Goal: Task Accomplishment & Management: Manage account settings

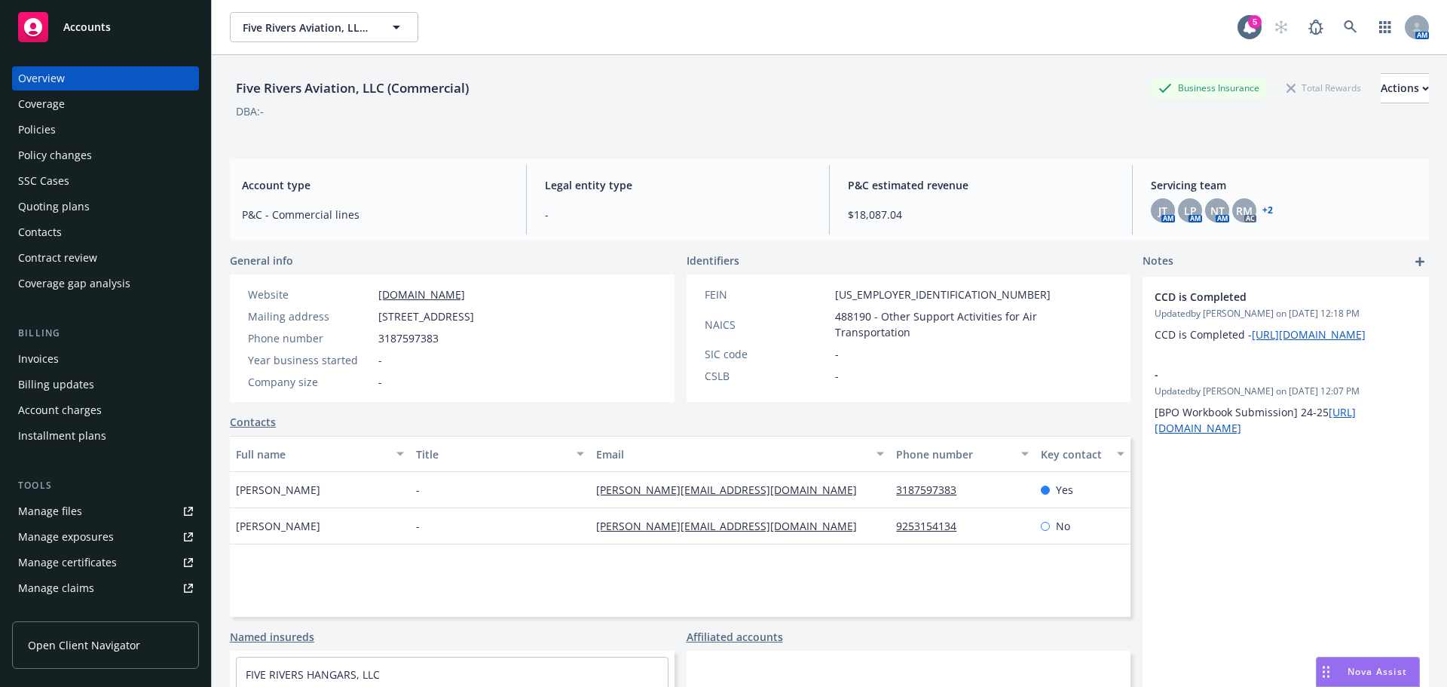
click at [103, 129] on div "Policies" at bounding box center [105, 130] width 175 height 24
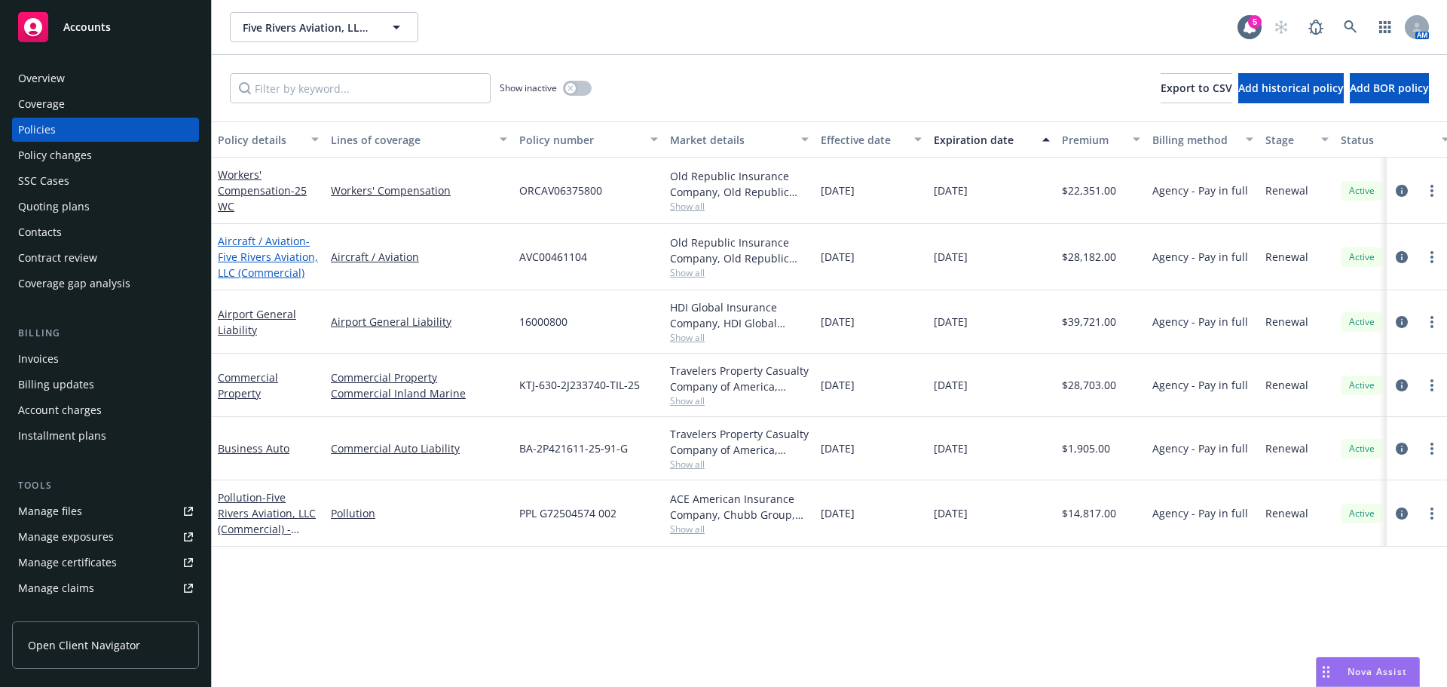
click at [280, 252] on span "- Five Rivers Aviation, LLC (Commercial)" at bounding box center [268, 257] width 100 height 46
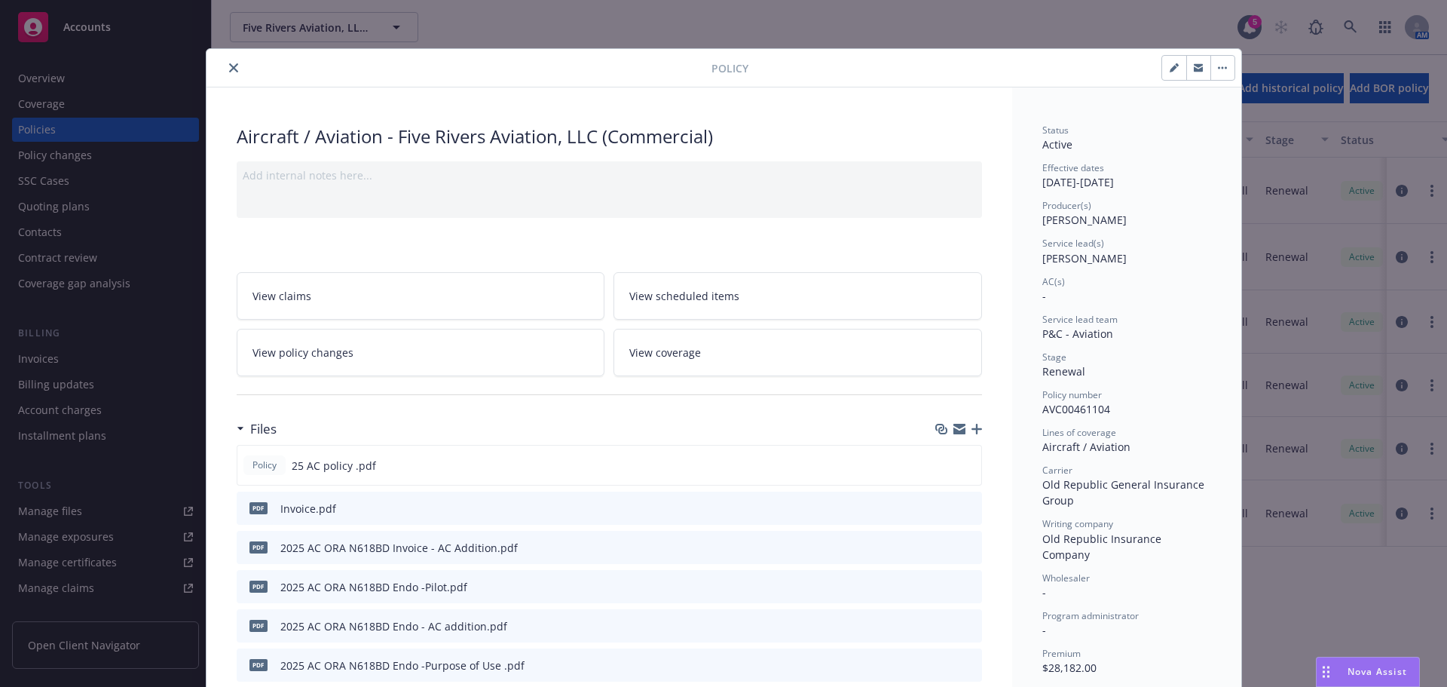
click at [338, 206] on div "Add internal notes here..." at bounding box center [610, 189] width 746 height 57
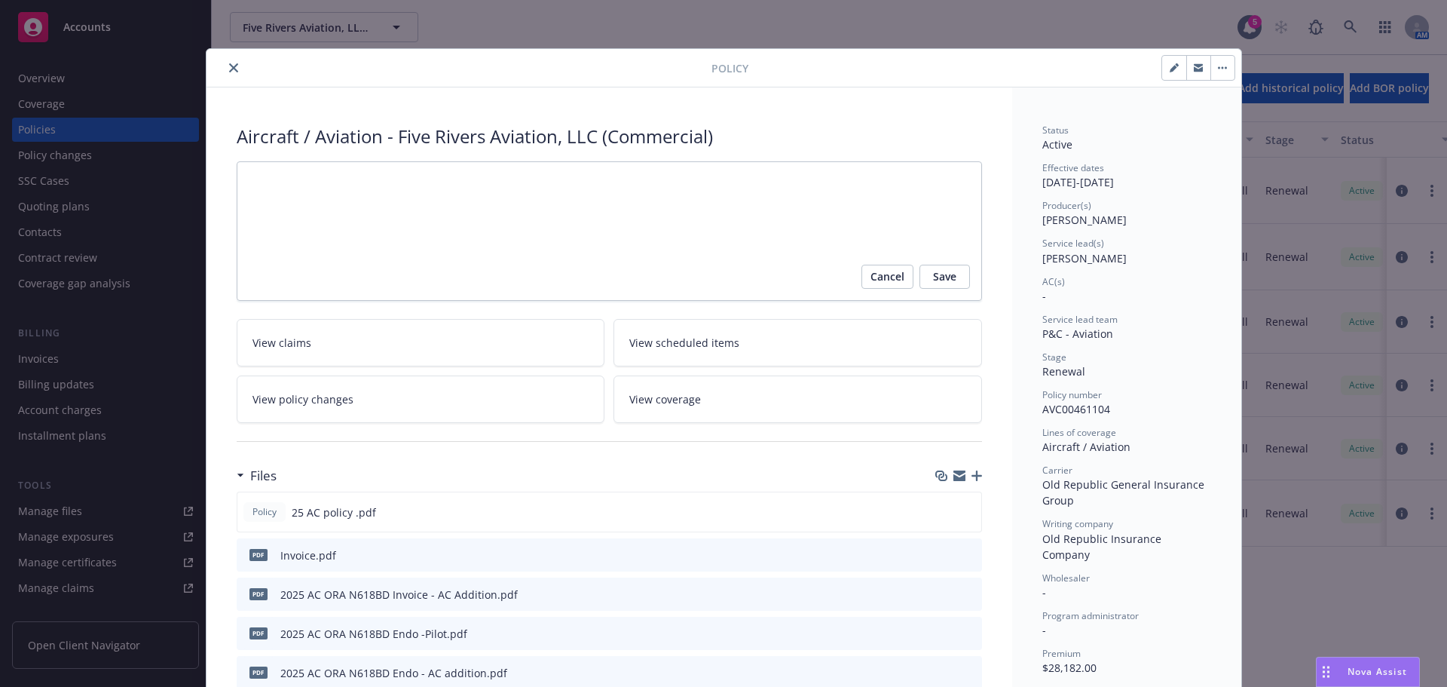
click at [821, 126] on div "Aircraft / Aviation - Five Rivers Aviation, LLC (Commercial)" at bounding box center [610, 137] width 746 height 26
click at [229, 63] on icon "close" at bounding box center [233, 67] width 9 height 9
click at [229, 65] on icon "close" at bounding box center [233, 67] width 9 height 9
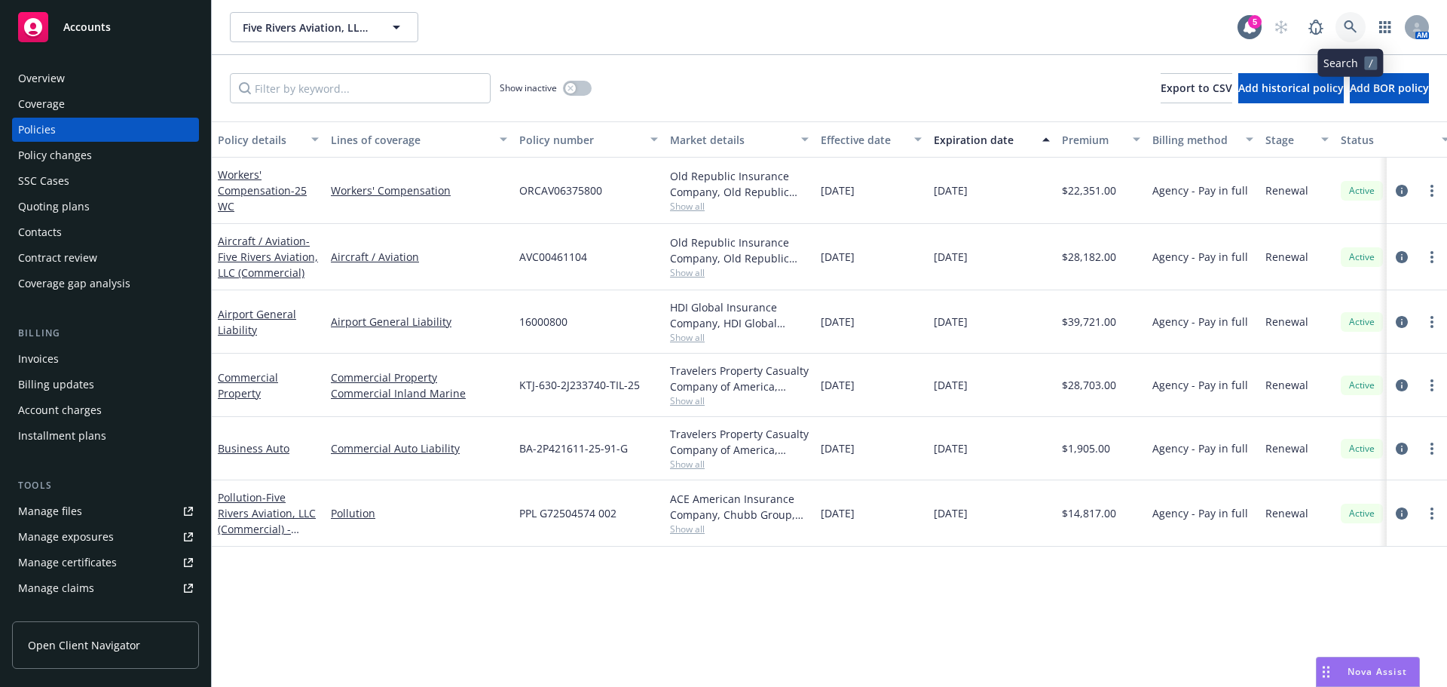
click at [1351, 23] on icon at bounding box center [1351, 27] width 14 height 14
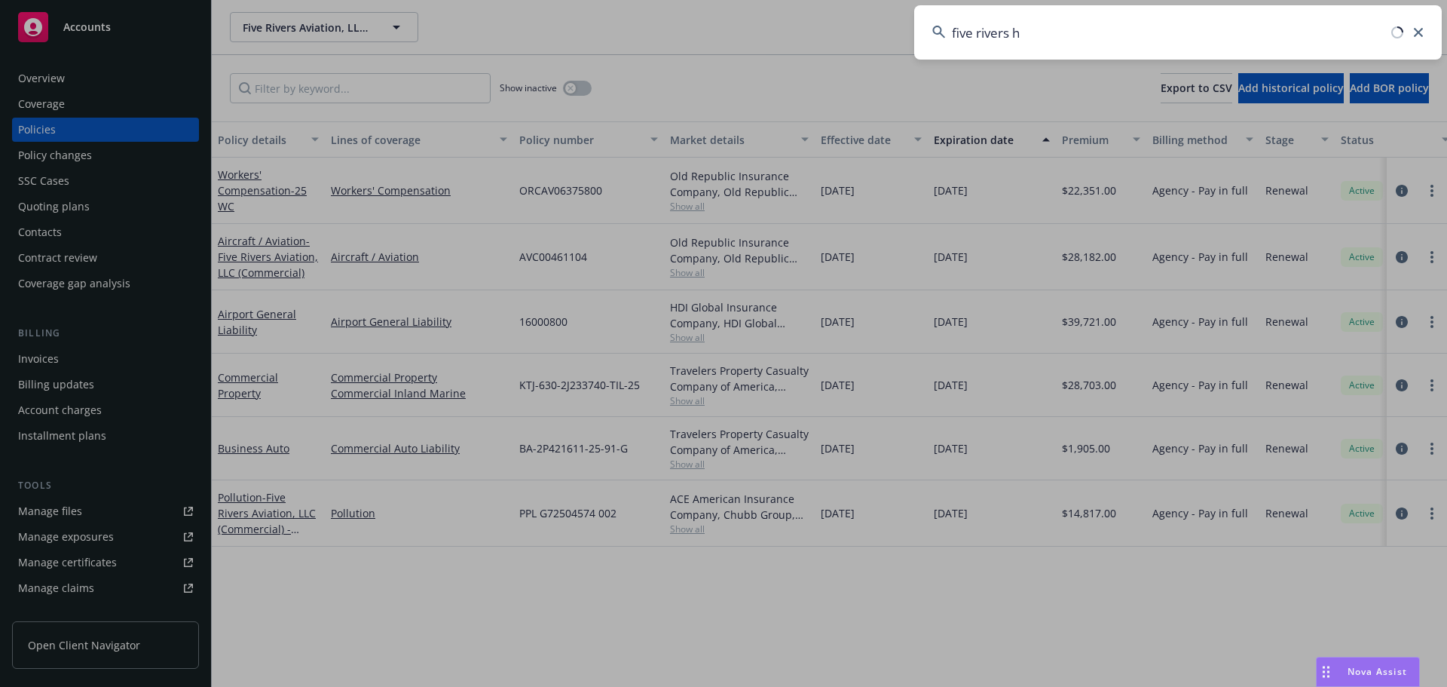
type input "five rivers ha"
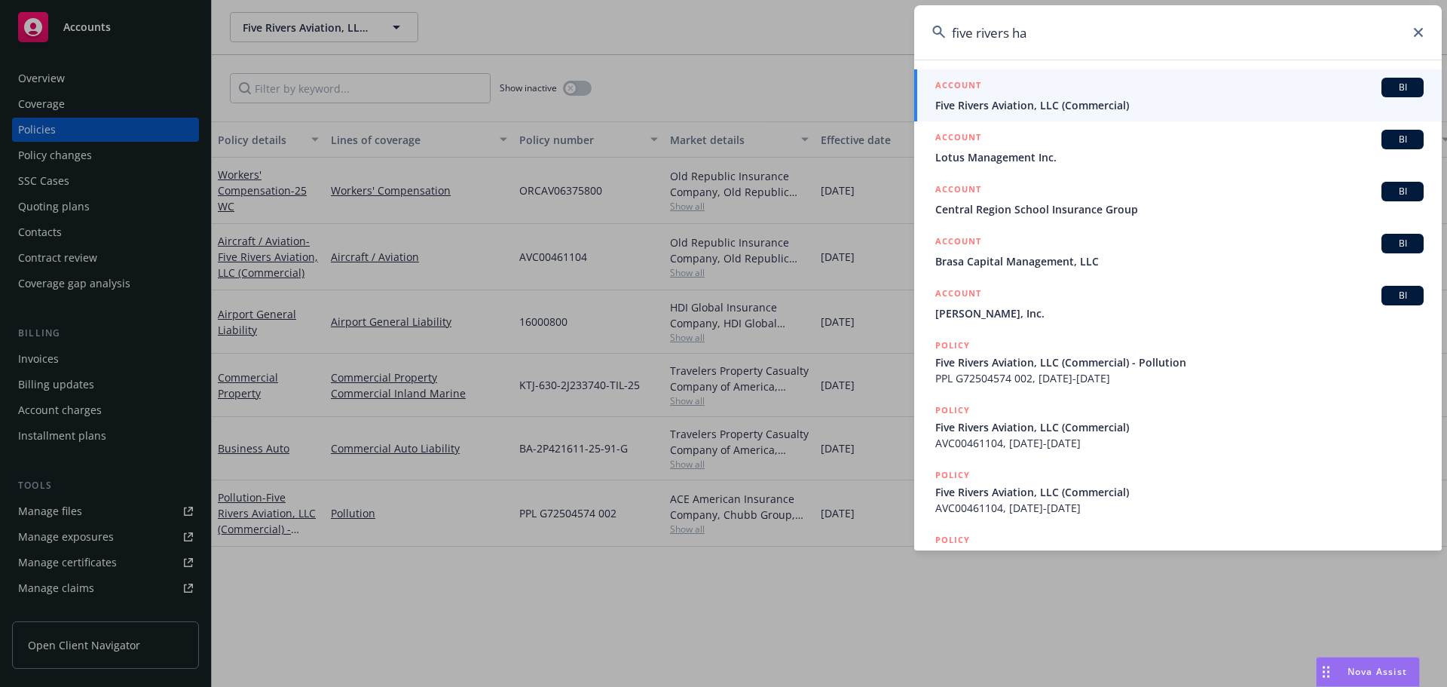
drag, startPoint x: 1064, startPoint y: 36, endPoint x: 764, endPoint y: 26, distance: 301.0
click at [751, 30] on div "five rivers ha ACCOUNT BI Five Rivers Aviation, LLC (Commercial) ACCOUNT BI Lot…" at bounding box center [723, 343] width 1447 height 687
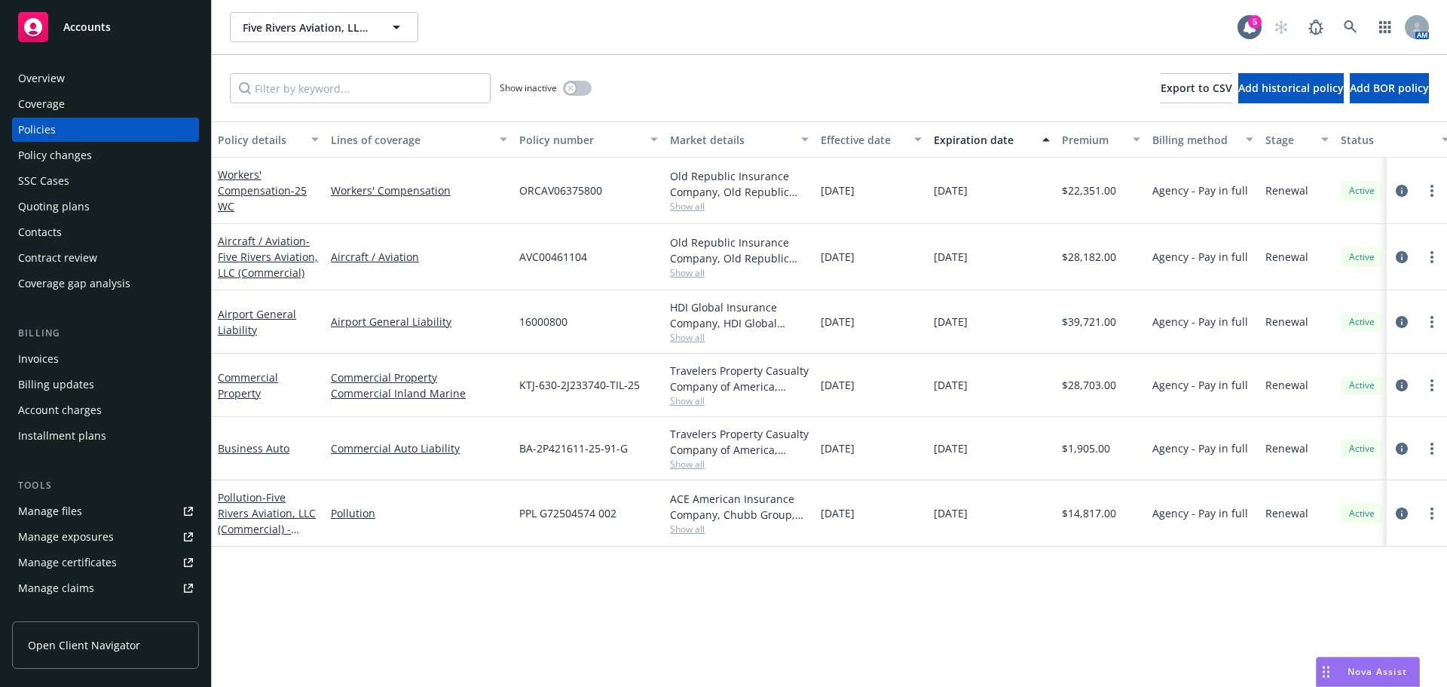
click at [61, 75] on div "Overview" at bounding box center [41, 78] width 47 height 24
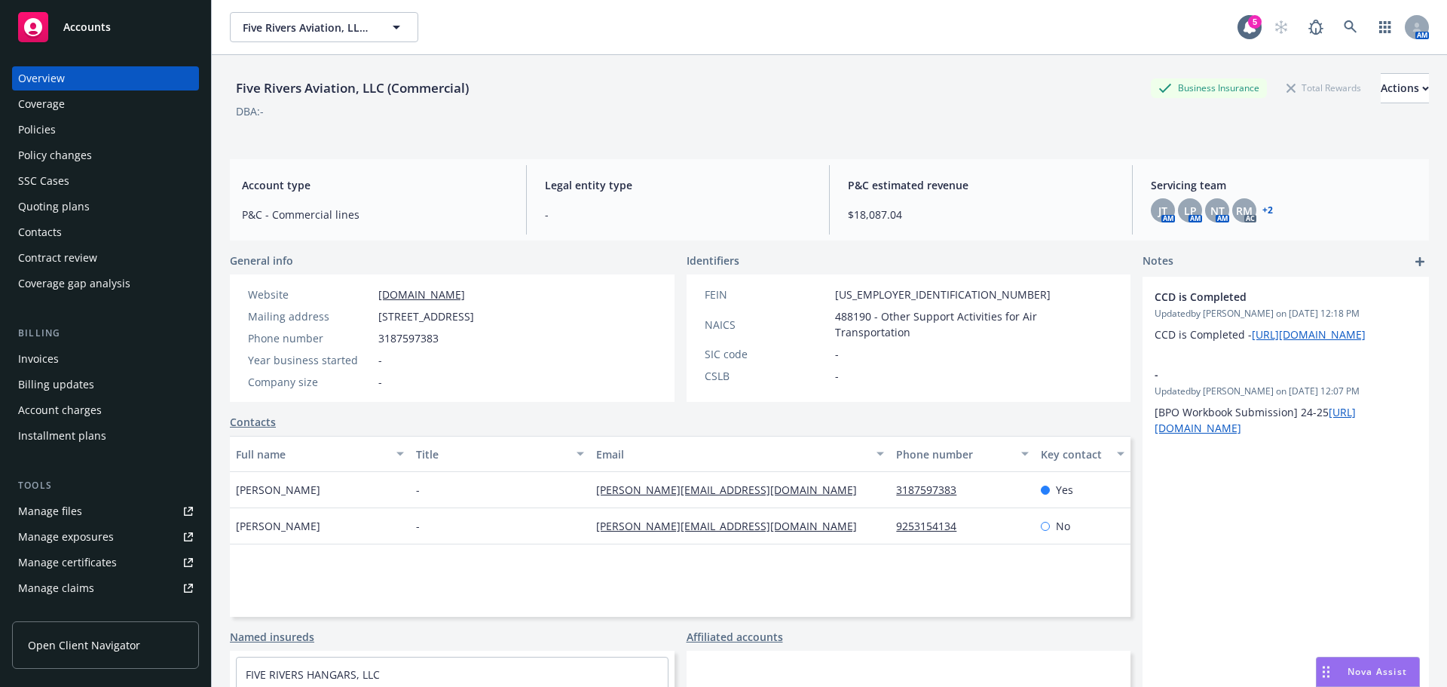
click at [1196, 91] on div "Business Insurance" at bounding box center [1209, 87] width 116 height 19
click at [1381, 94] on div "Actions" at bounding box center [1405, 88] width 48 height 29
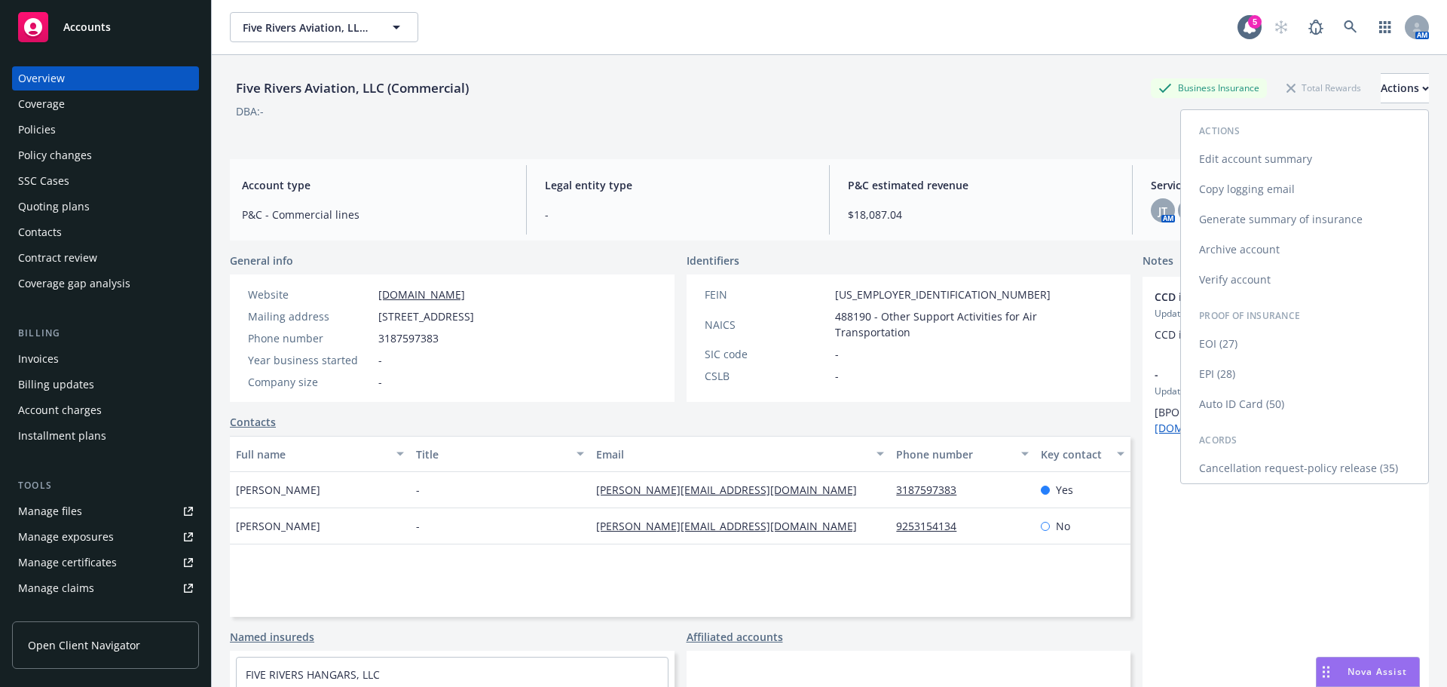
click at [1253, 167] on link "Edit account summary" at bounding box center [1304, 159] width 247 height 30
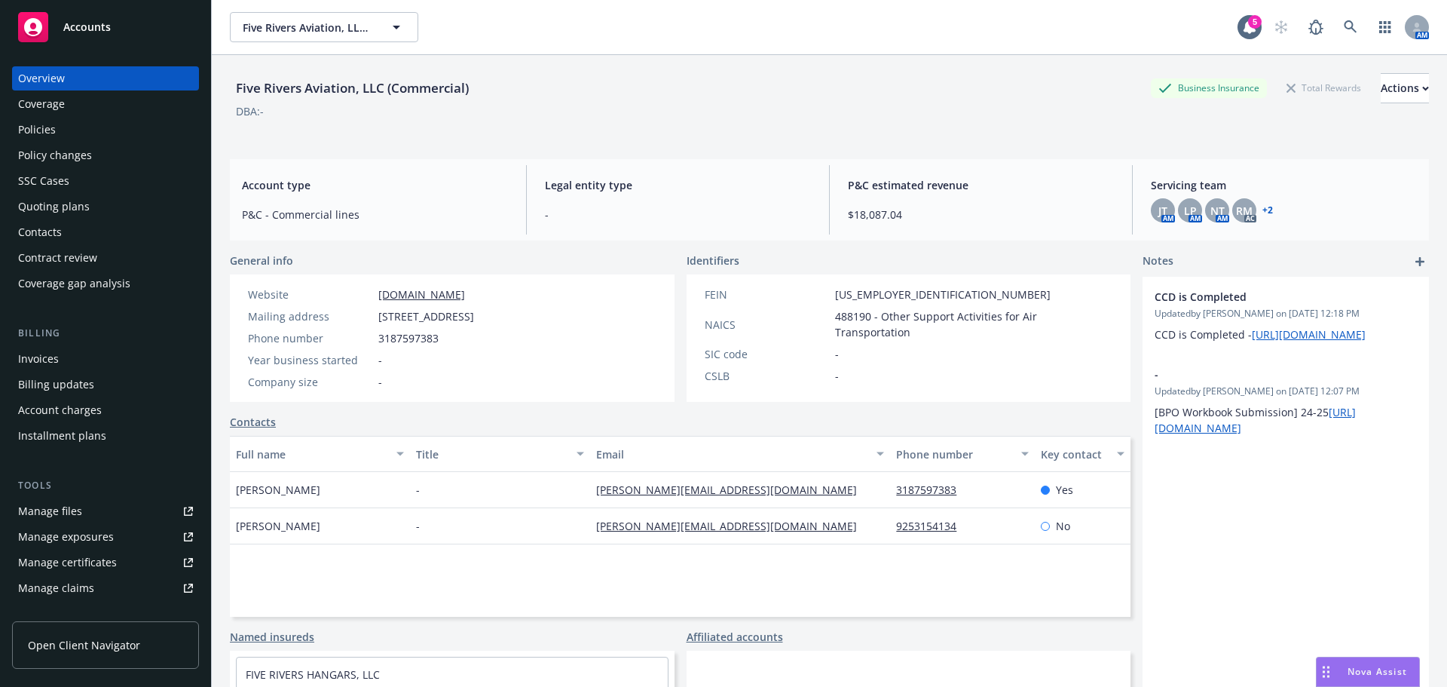
select select "US"
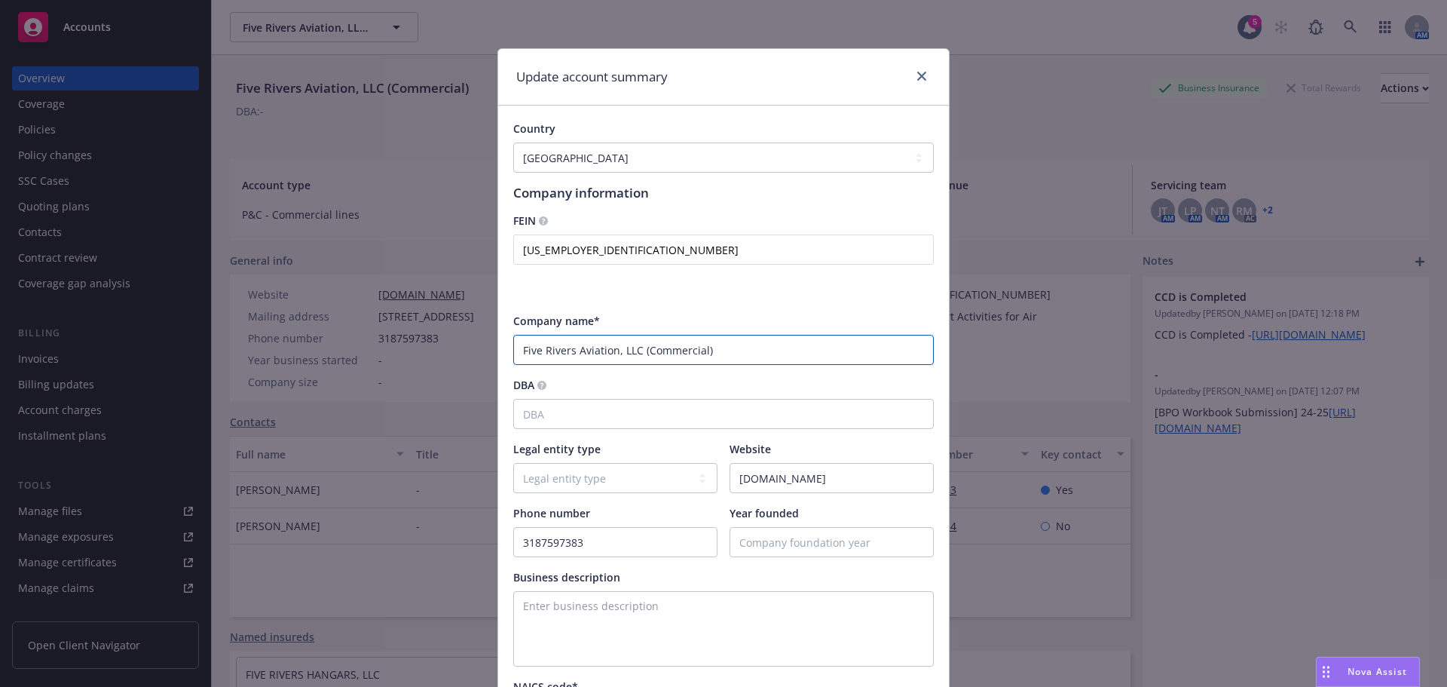
drag, startPoint x: 609, startPoint y: 351, endPoint x: 570, endPoint y: 352, distance: 39.2
click at [570, 352] on input "Five Rivers Aviation, LLC (Commercial)" at bounding box center [723, 350] width 421 height 30
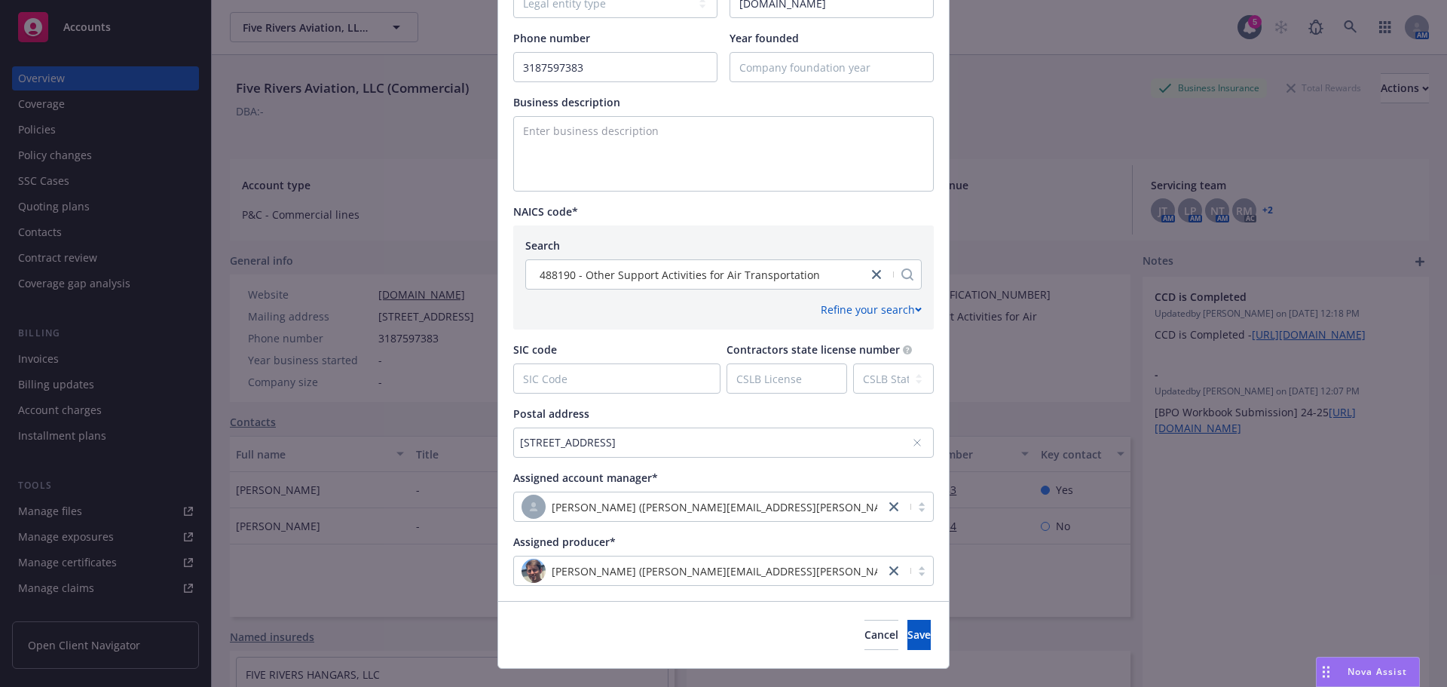
scroll to position [538, 0]
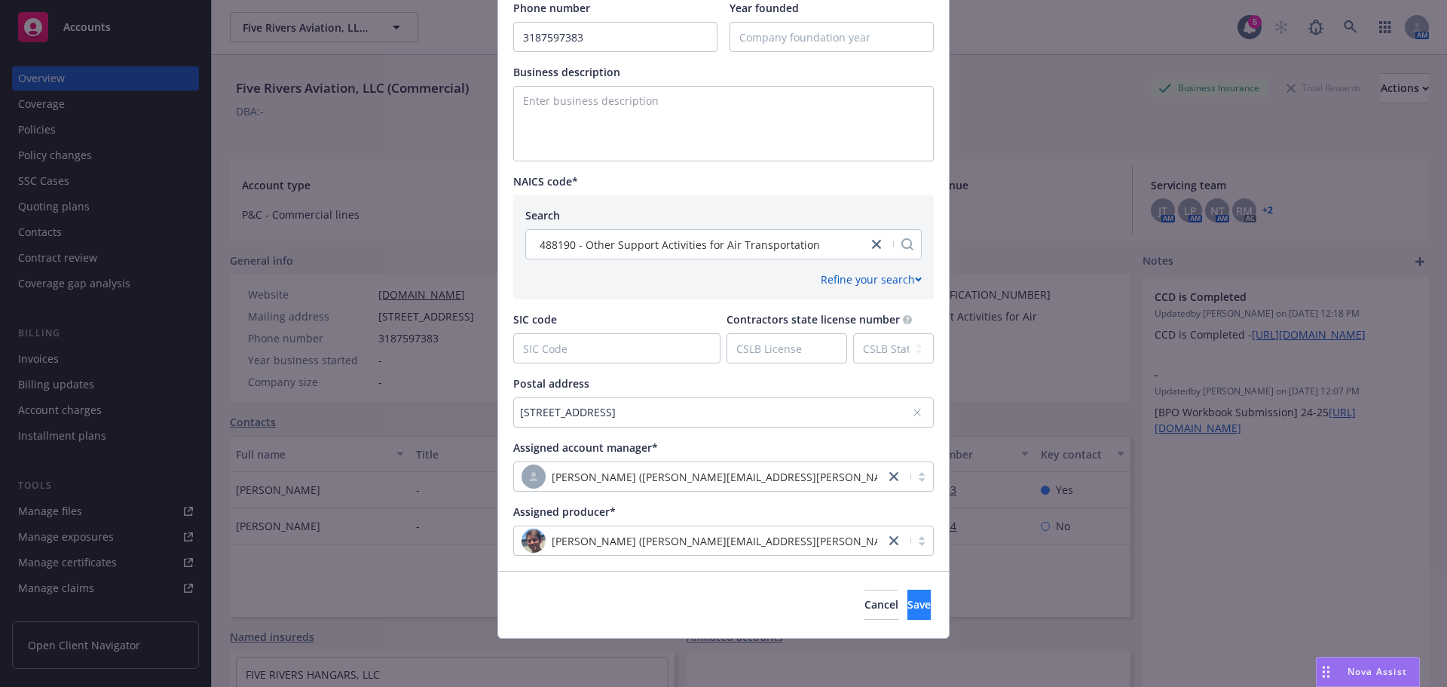
type input "Five Rivers Charter, LLC (Commercial)"
click at [908, 604] on span "Save" at bounding box center [919, 604] width 23 height 14
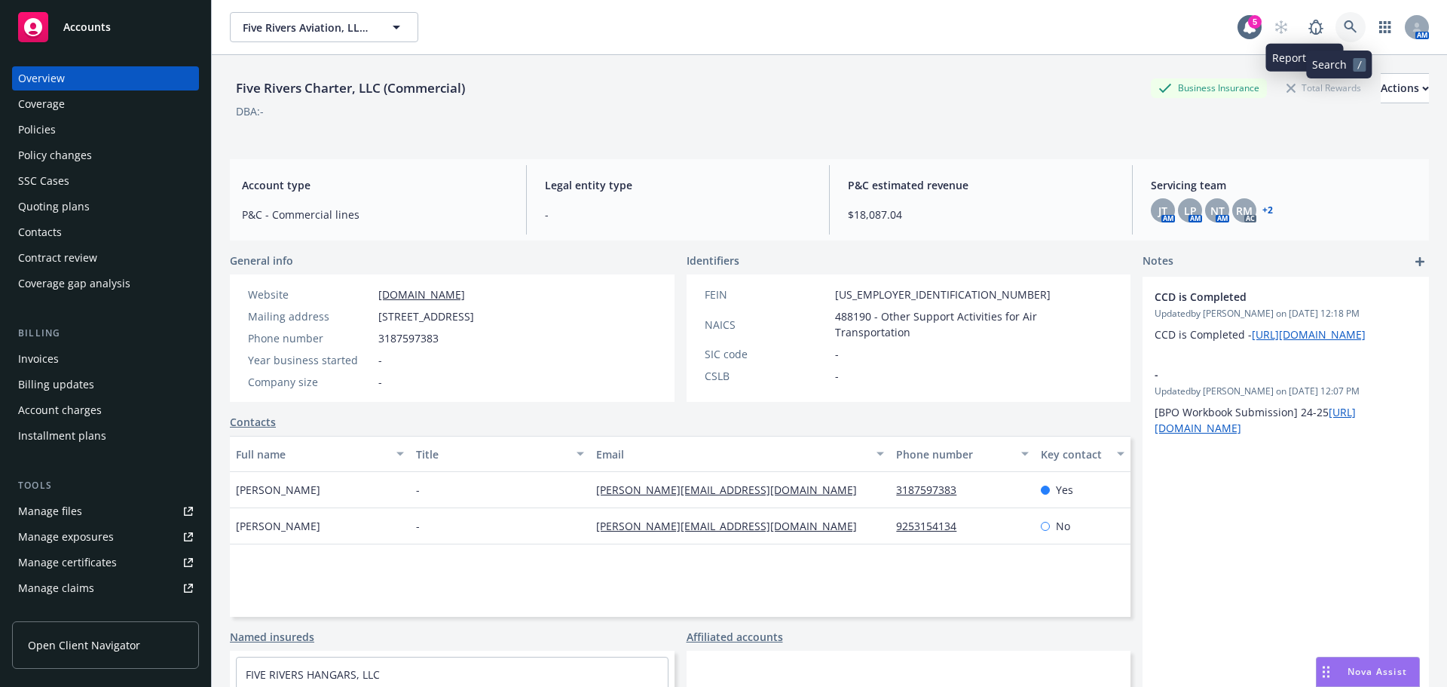
click at [1344, 29] on icon at bounding box center [1350, 26] width 13 height 13
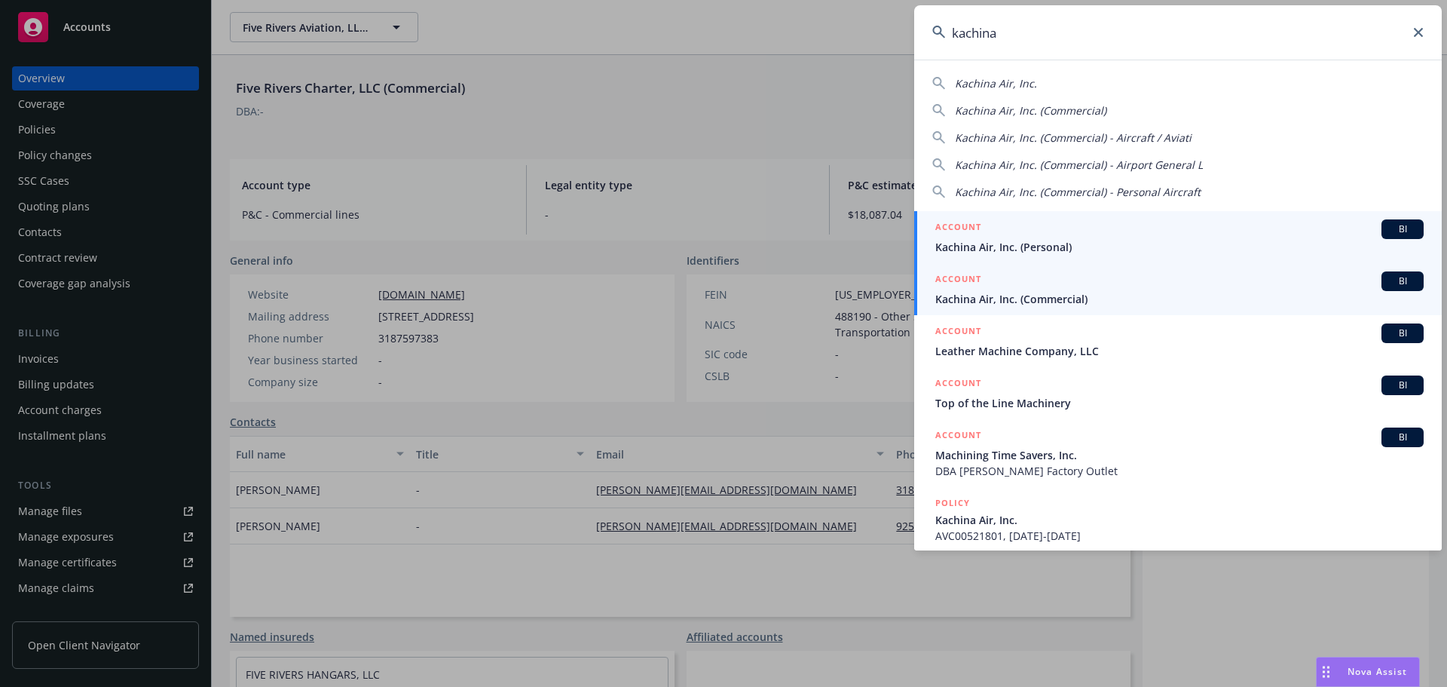
type input "kachina"
click at [992, 289] on div "ACCOUNT BI" at bounding box center [1180, 281] width 488 height 20
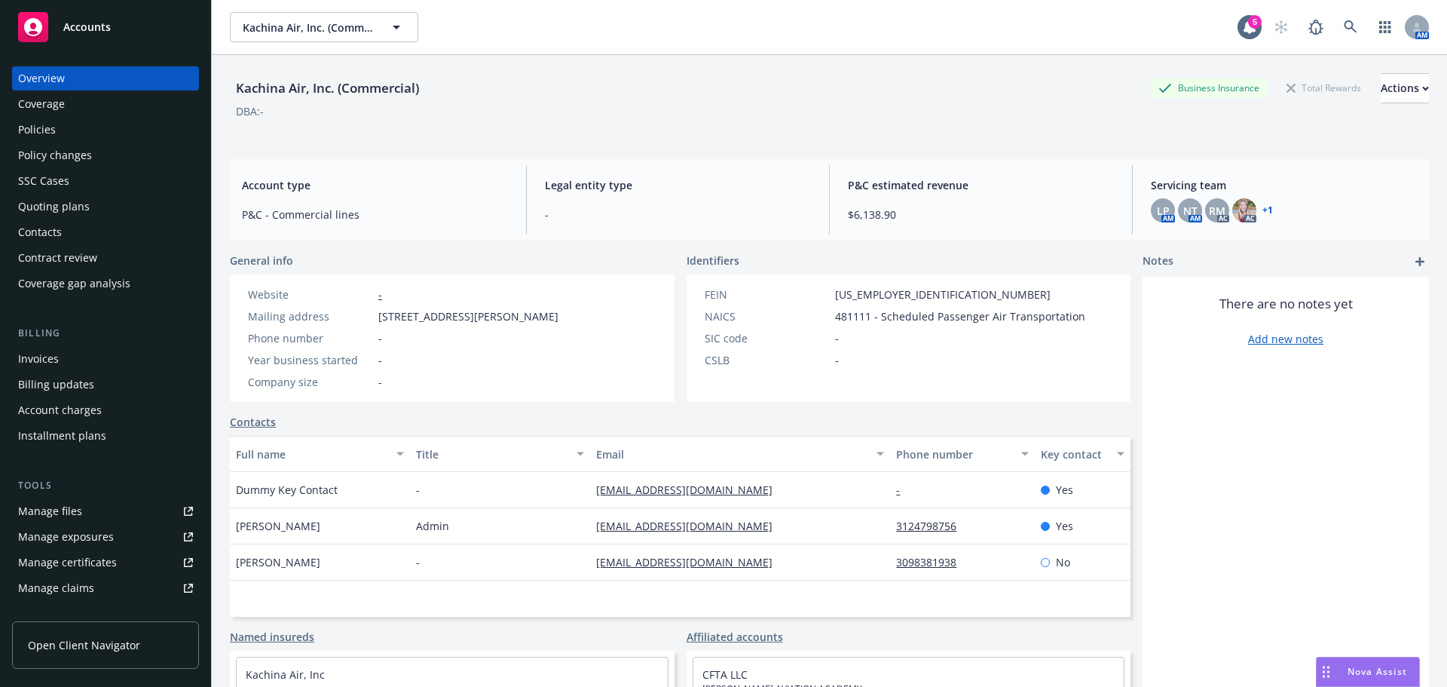
click at [66, 127] on div "Policies" at bounding box center [105, 130] width 175 height 24
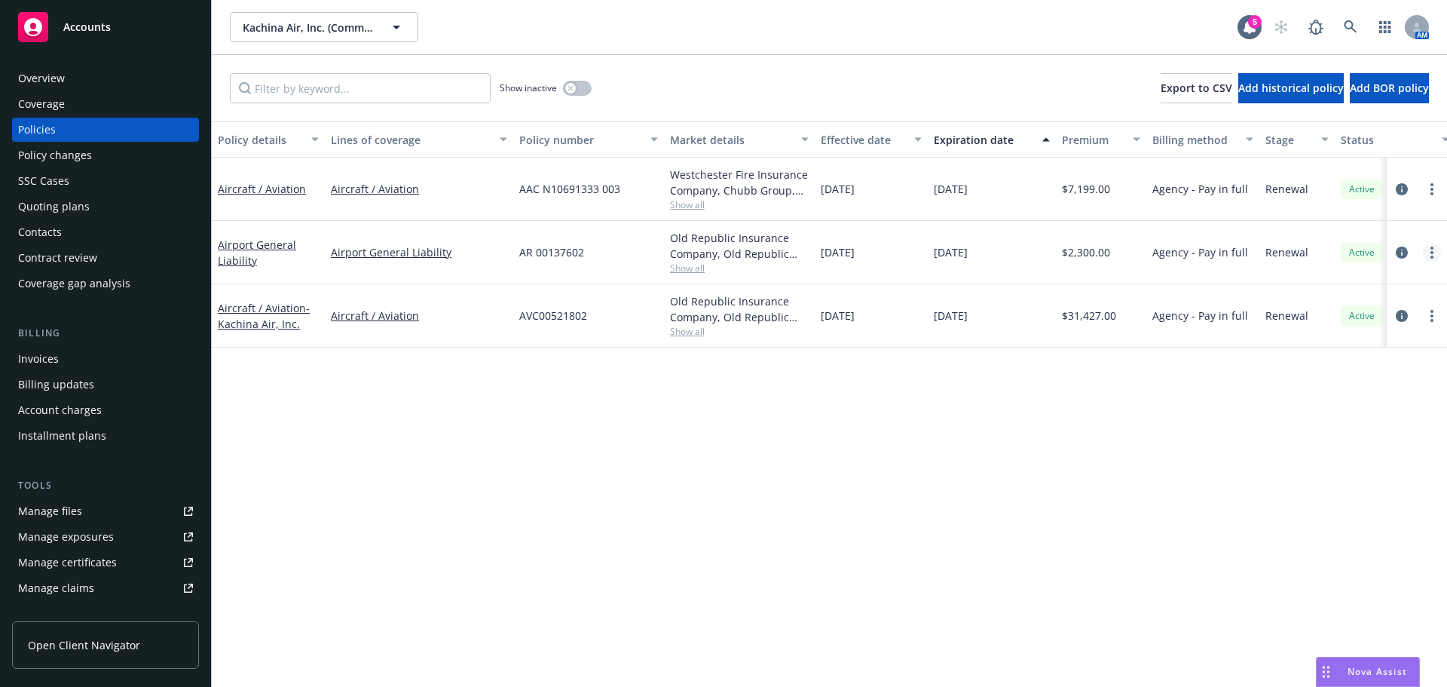
click at [1430, 243] on link "more" at bounding box center [1432, 252] width 18 height 18
click at [1342, 312] on link "Renew with incumbent" at bounding box center [1351, 314] width 177 height 30
select select "12"
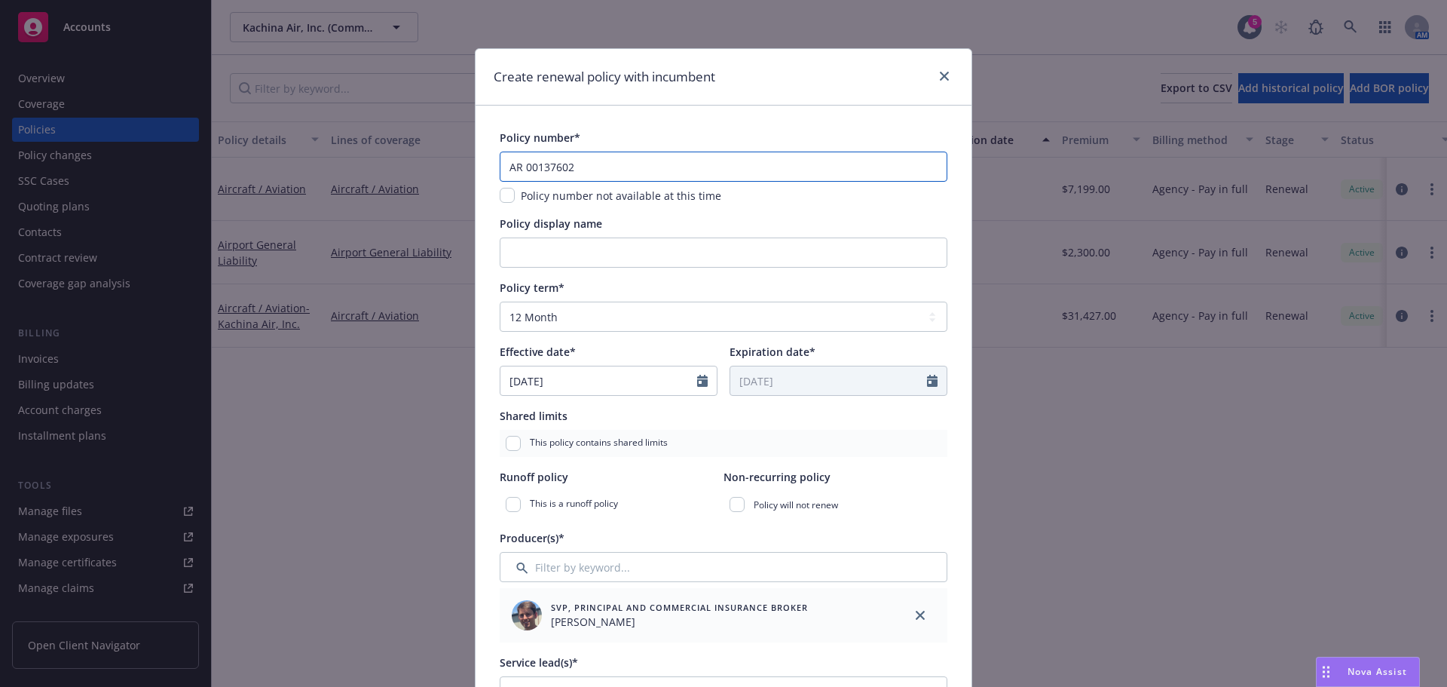
click at [709, 176] on input "AR 00137602" at bounding box center [724, 167] width 448 height 30
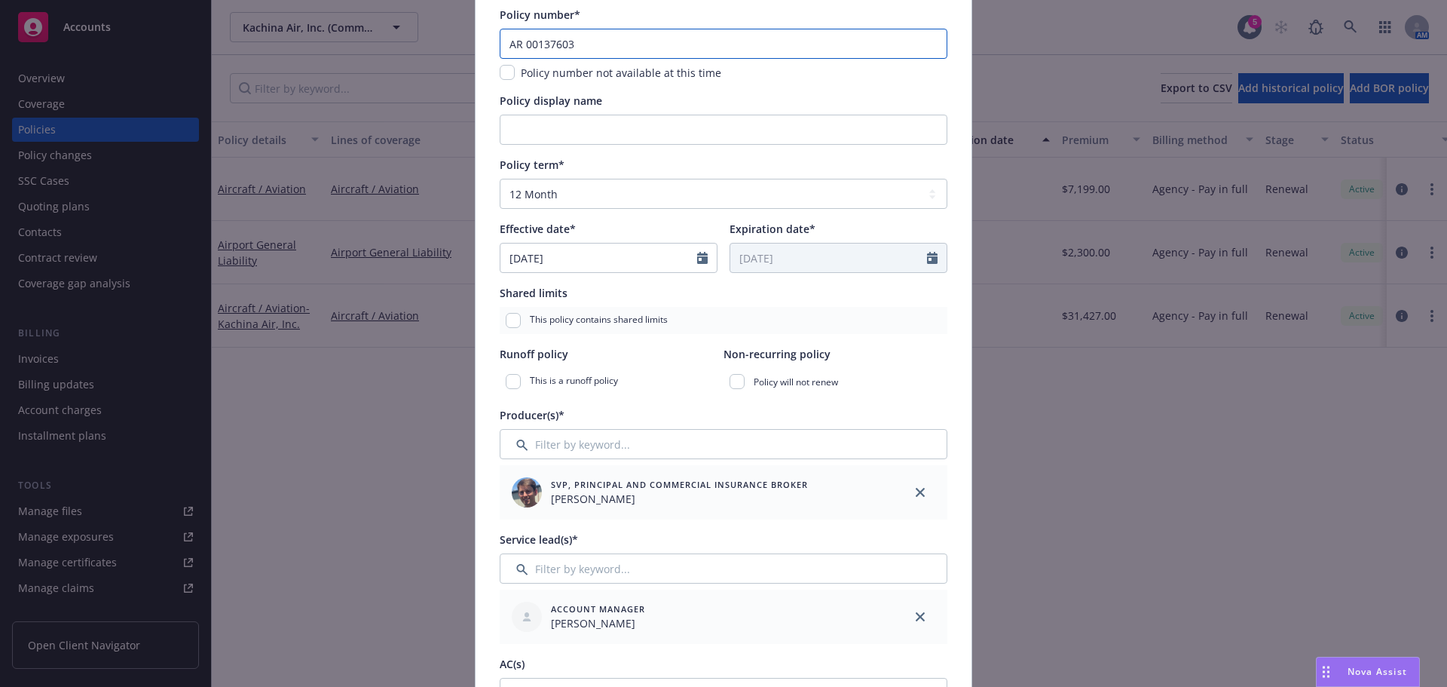
scroll to position [528, 0]
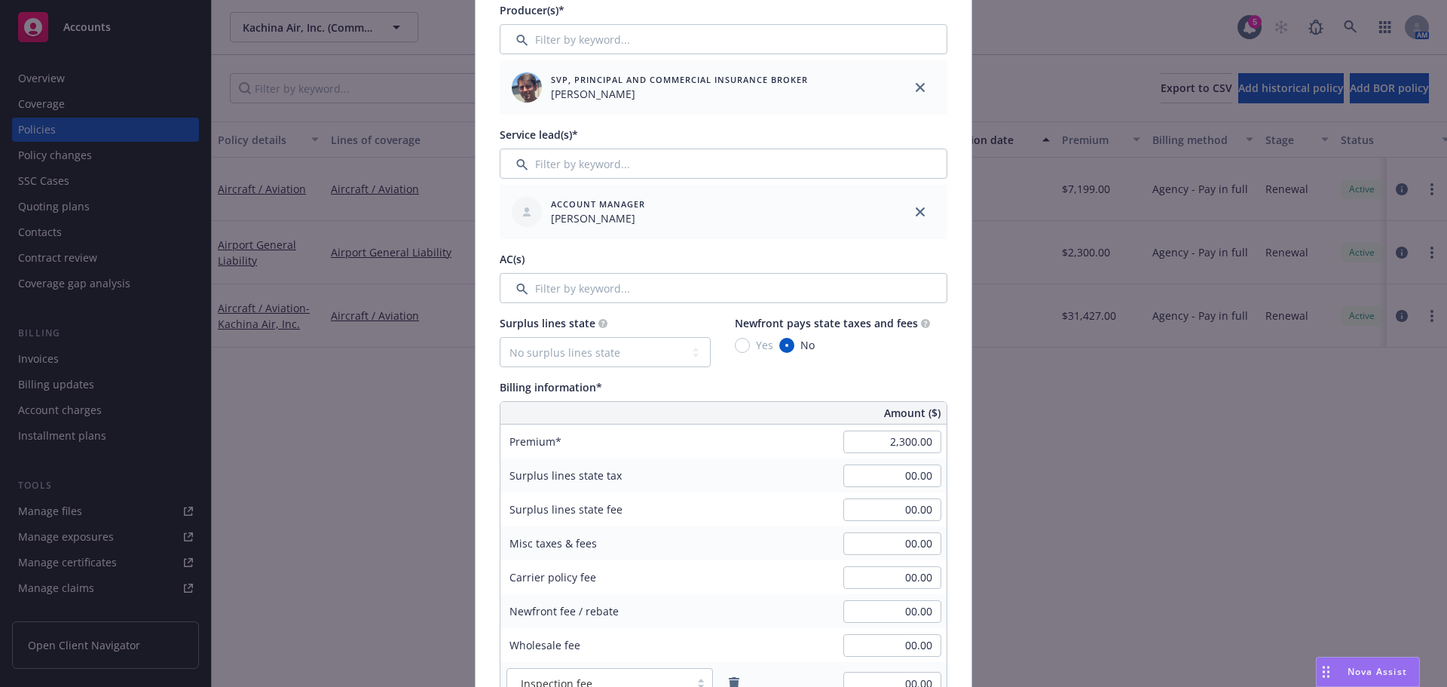
type input "AR 00137603"
click at [914, 441] on input "2,300.00" at bounding box center [893, 441] width 98 height 23
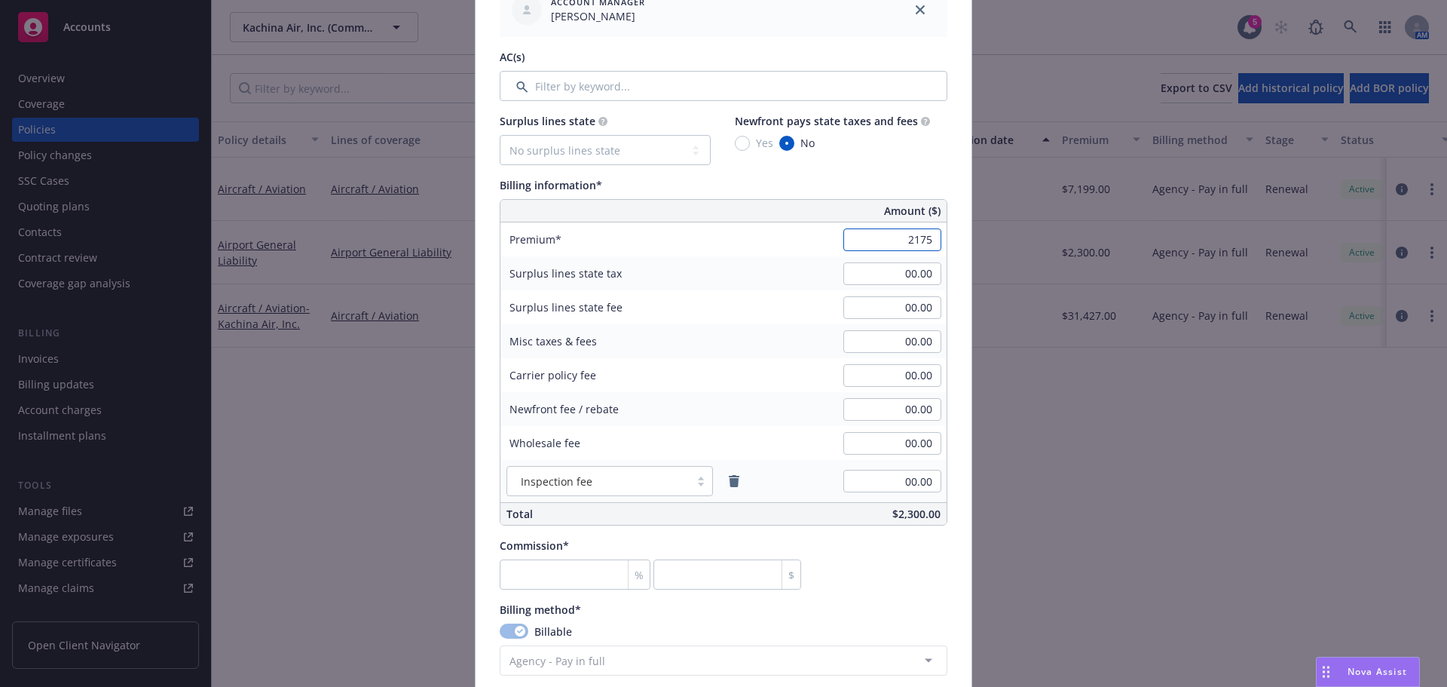
scroll to position [980, 0]
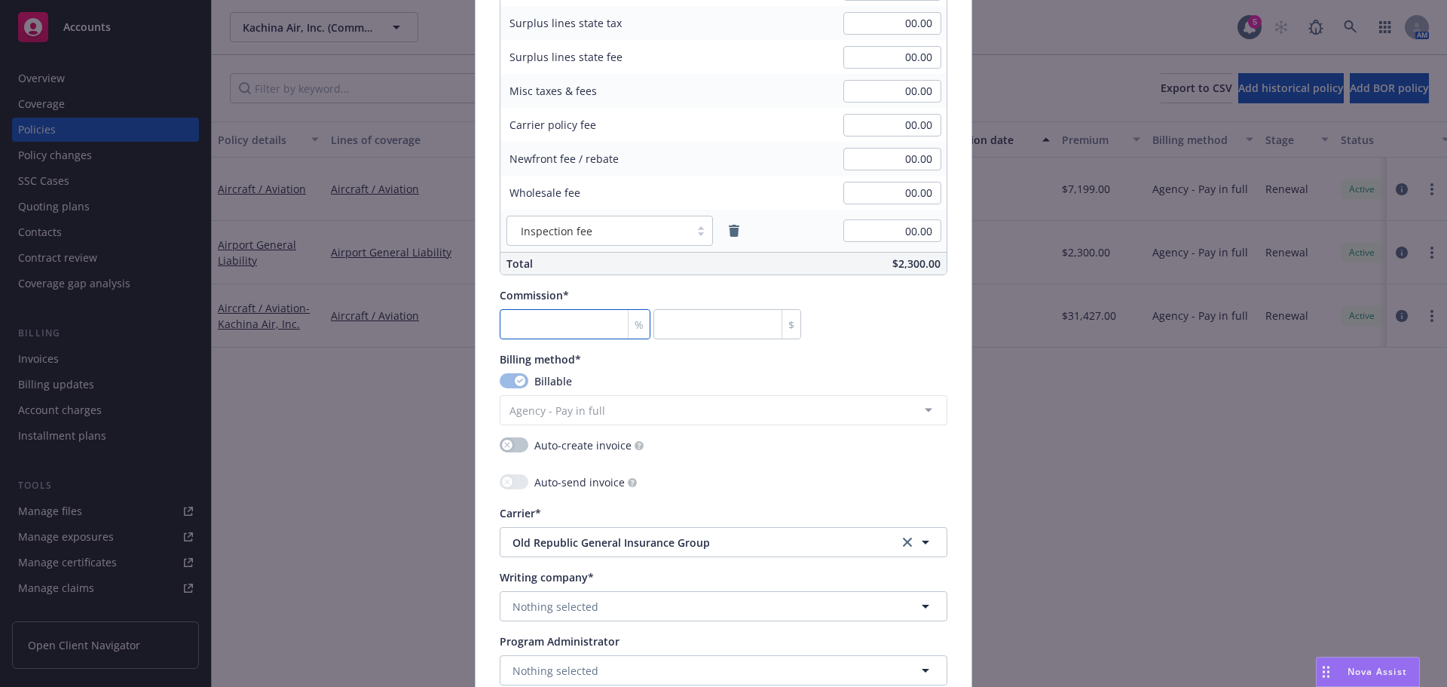
type input "2,175.00"
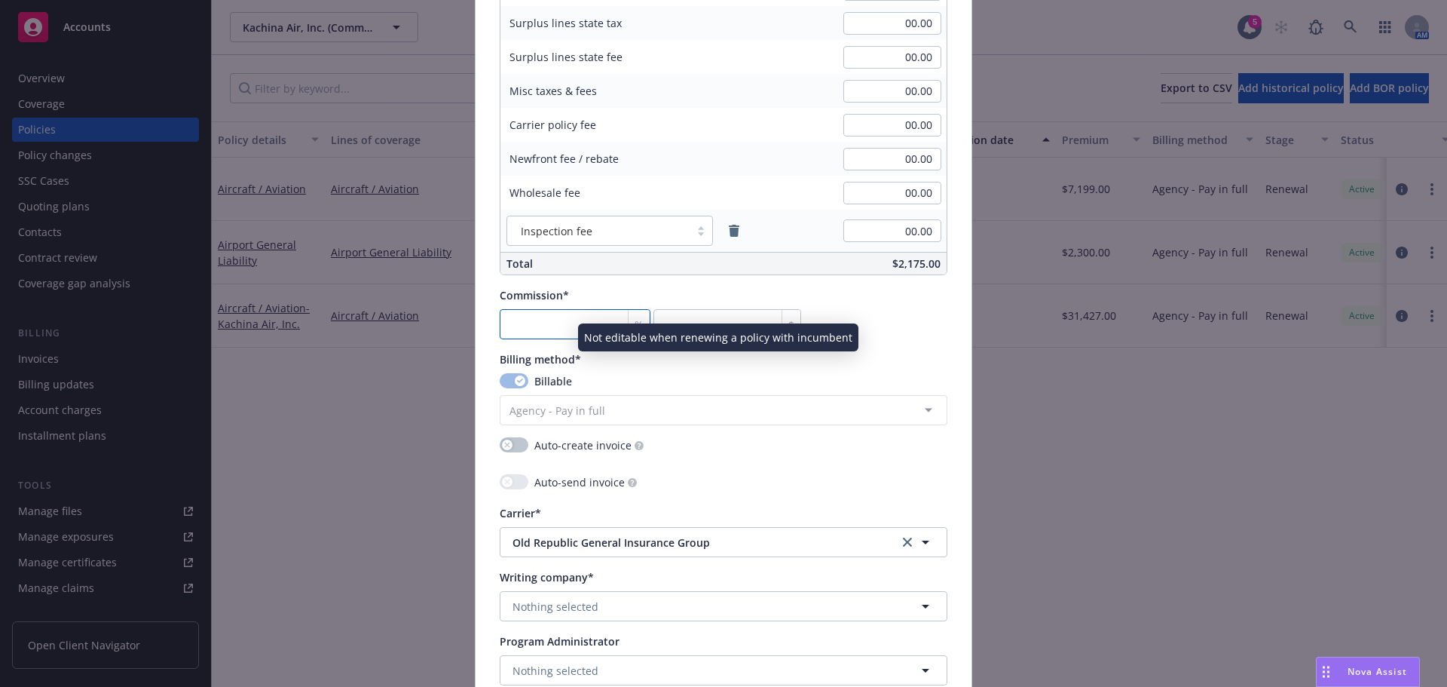
drag, startPoint x: 571, startPoint y: 321, endPoint x: 657, endPoint y: 359, distance: 93.8
click at [571, 321] on input "number" at bounding box center [575, 324] width 151 height 30
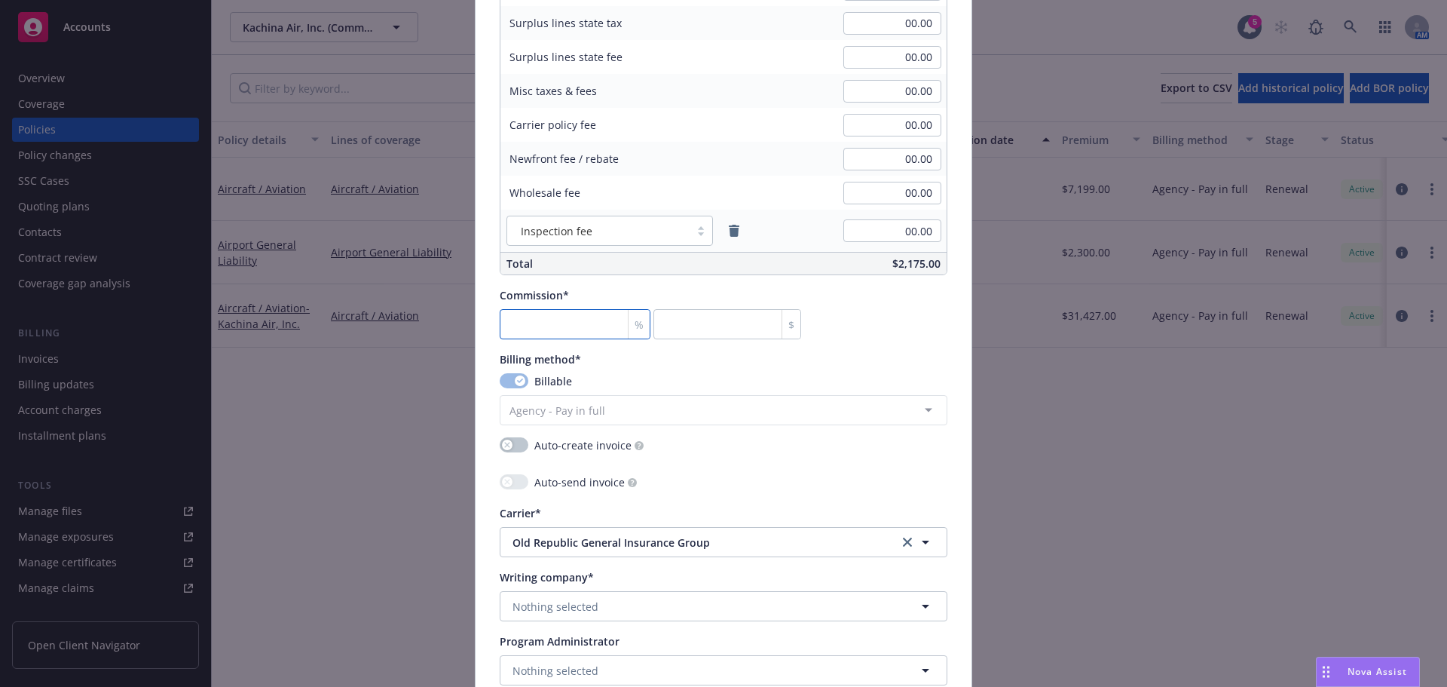
type input "1"
type input "21.75"
type input "15"
type input "326.25"
type input "15"
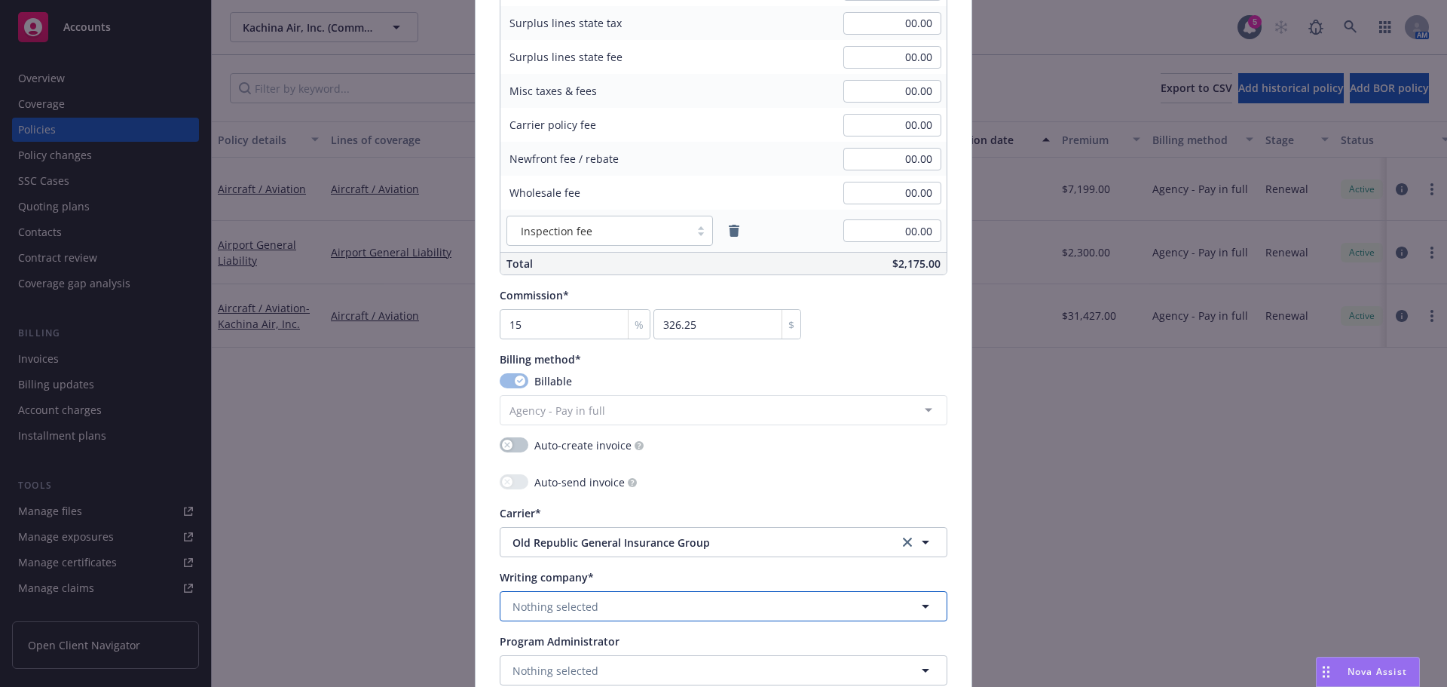
click at [566, 603] on span "Nothing selected" at bounding box center [556, 607] width 86 height 16
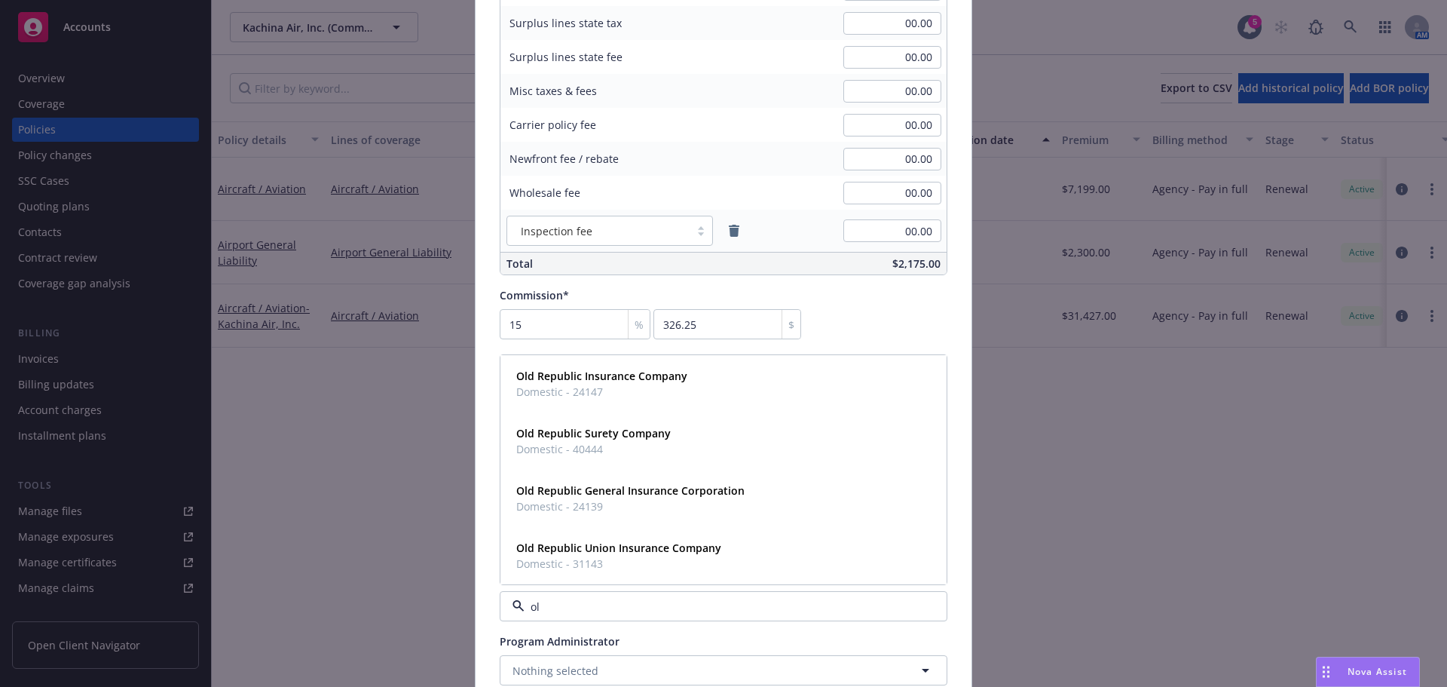
type input "old"
click at [604, 366] on div "Old Republic Insurance Company Domestic - 24147" at bounding box center [600, 384] width 180 height 38
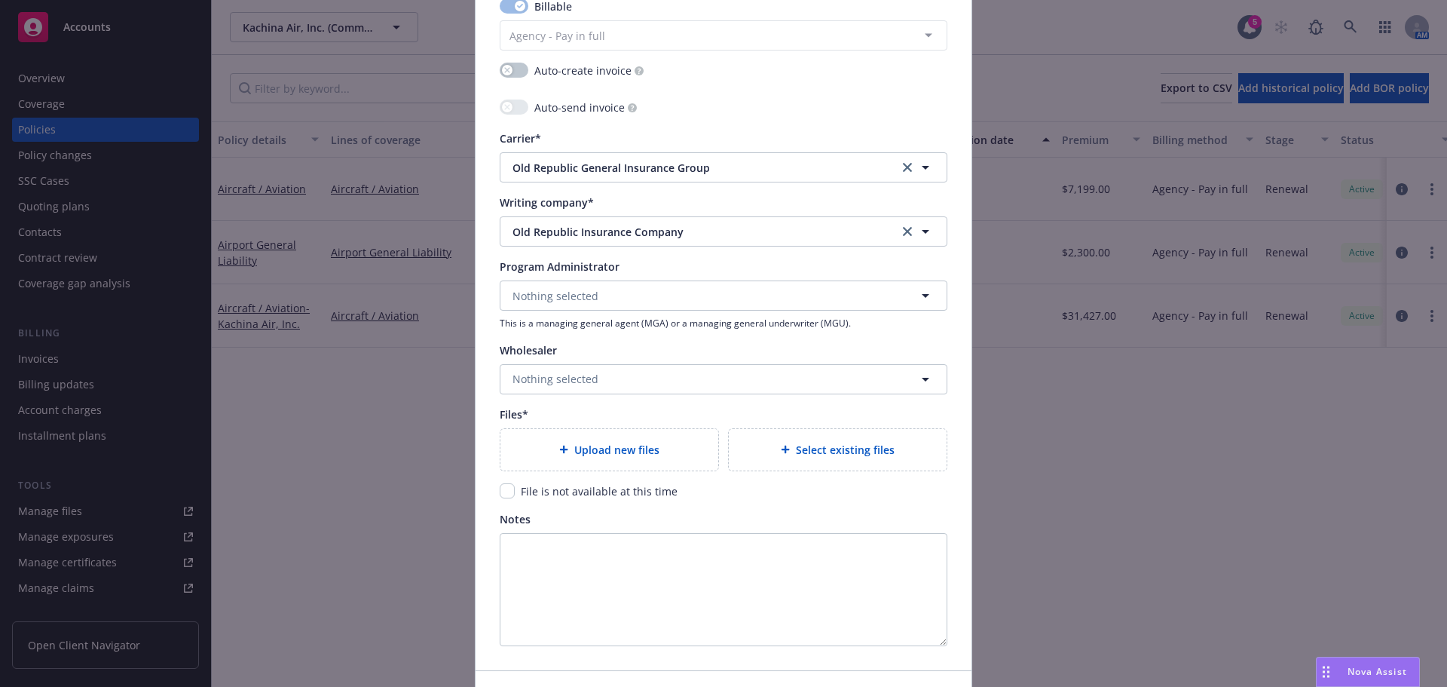
scroll to position [1357, 0]
click at [675, 461] on div "Upload new files" at bounding box center [610, 447] width 218 height 41
type textarea "x"
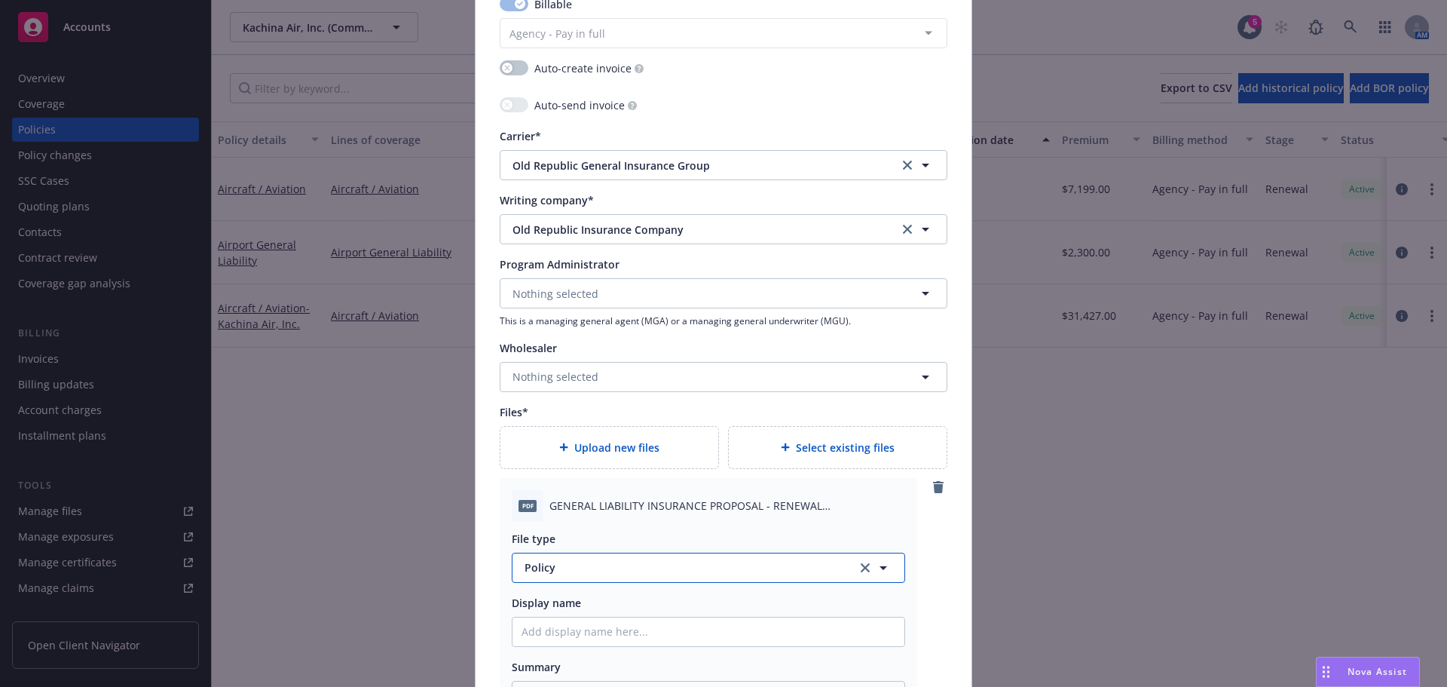
click at [634, 571] on span "Policy" at bounding box center [682, 567] width 315 height 16
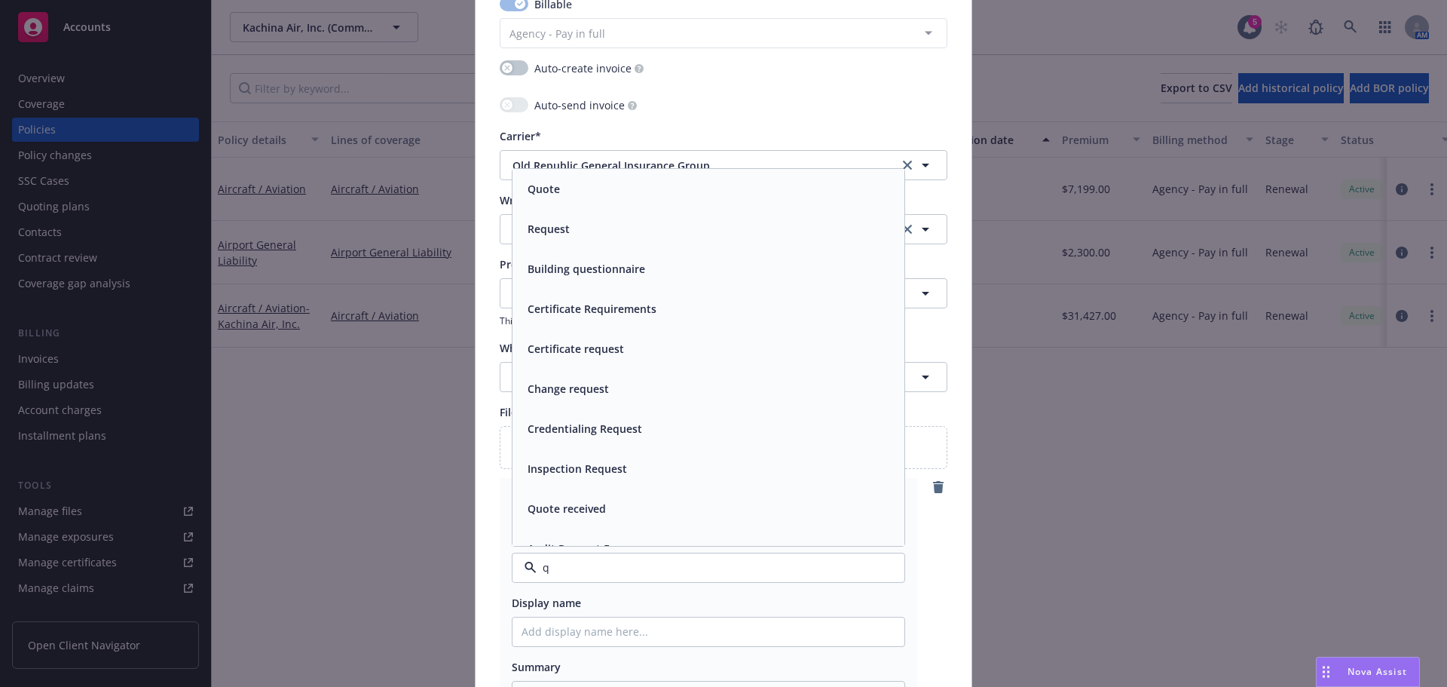
type input "qu"
click at [672, 194] on div "Quote" at bounding box center [709, 189] width 374 height 22
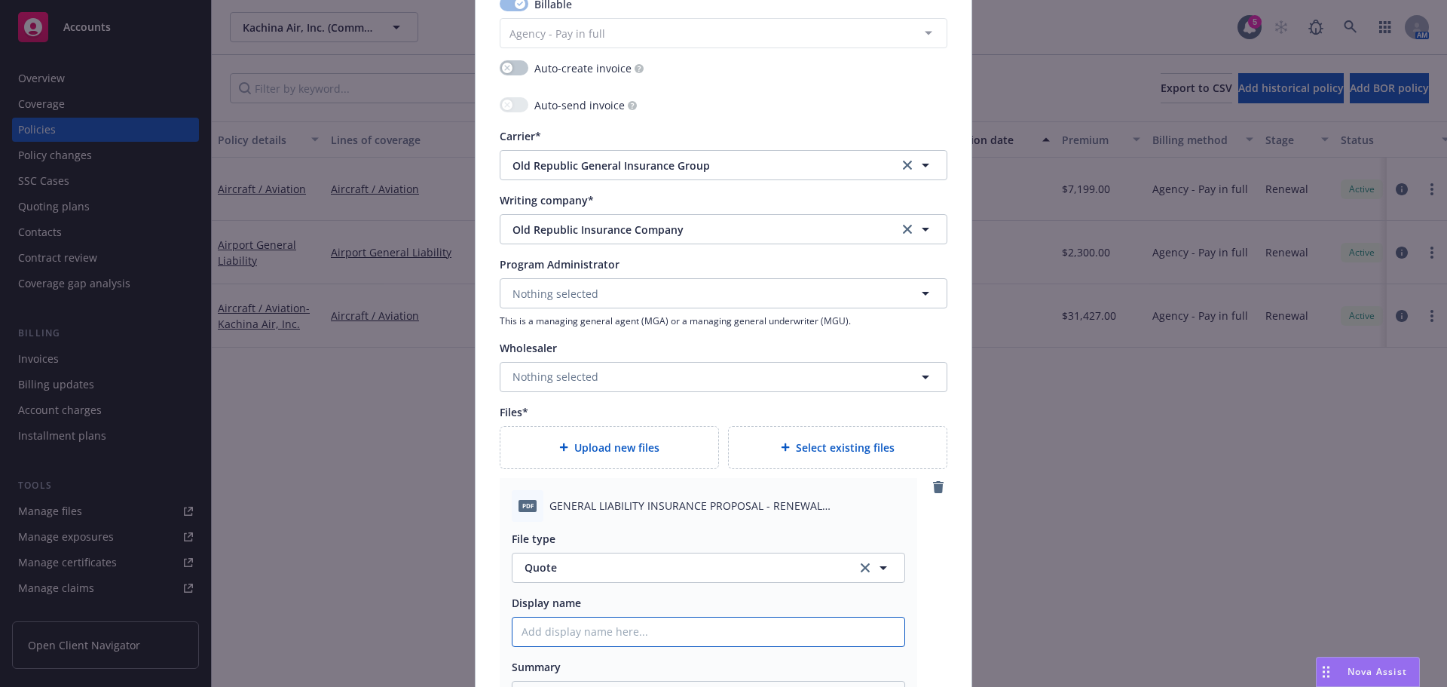
drag, startPoint x: 577, startPoint y: 645, endPoint x: 591, endPoint y: 635, distance: 16.7
click at [577, 645] on input "Policy display name" at bounding box center [709, 631] width 392 height 29
type textarea "x"
type input "2"
type textarea "x"
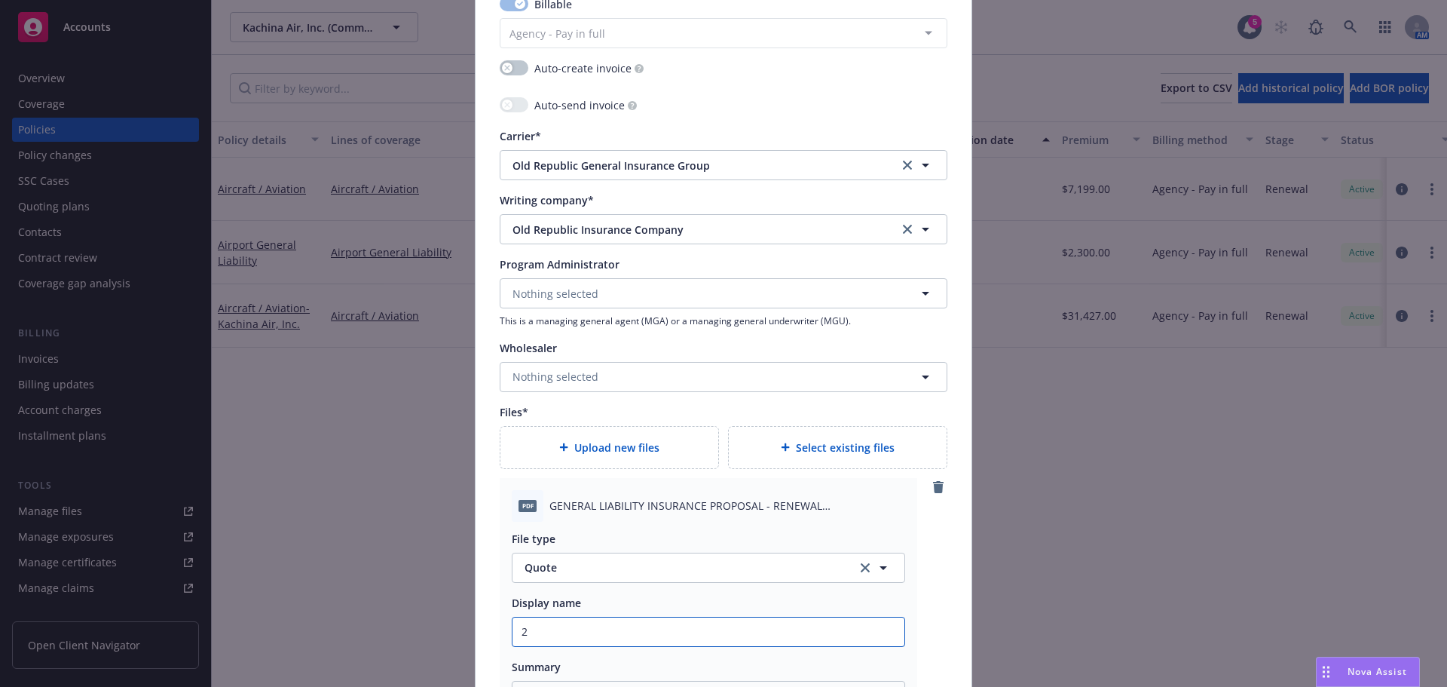
type input "25"
type textarea "x"
type input "25/"
type textarea "x"
type input "25/2"
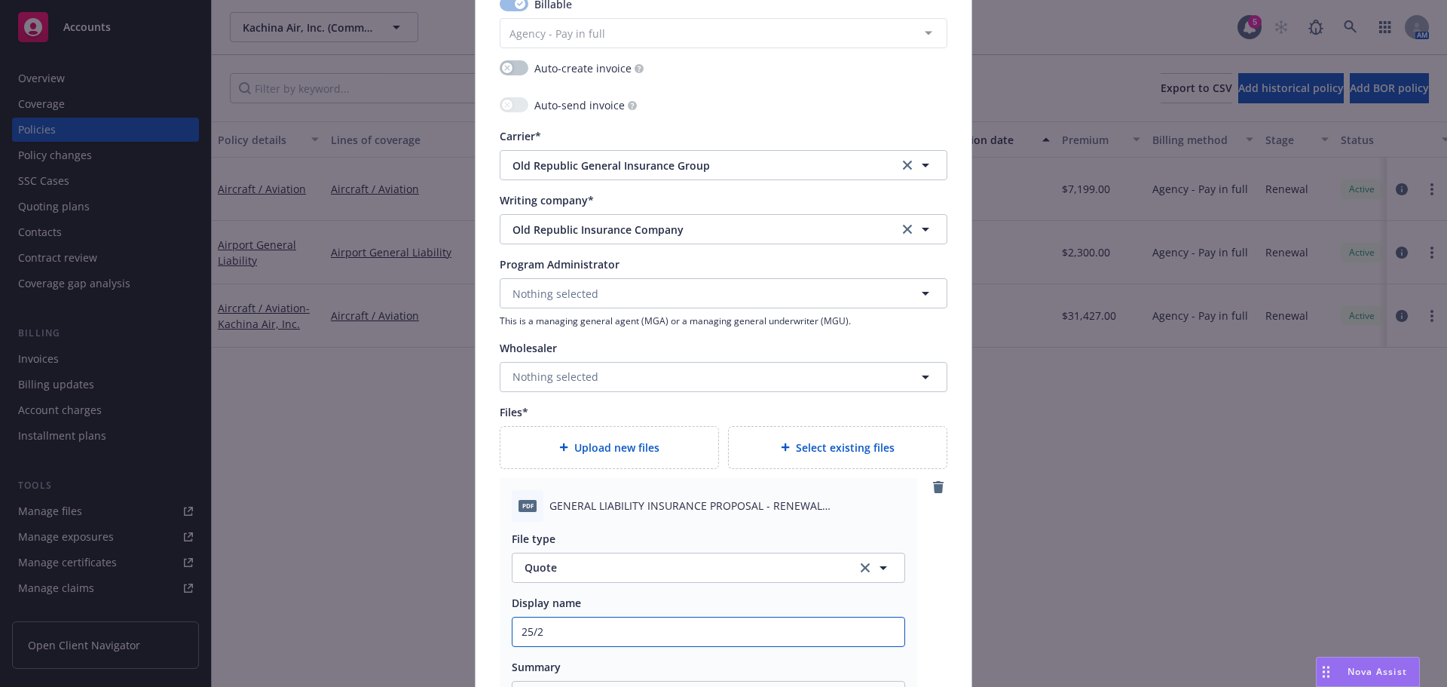
type textarea "x"
type input "25/26"
type textarea "x"
type input "25/26"
type textarea "x"
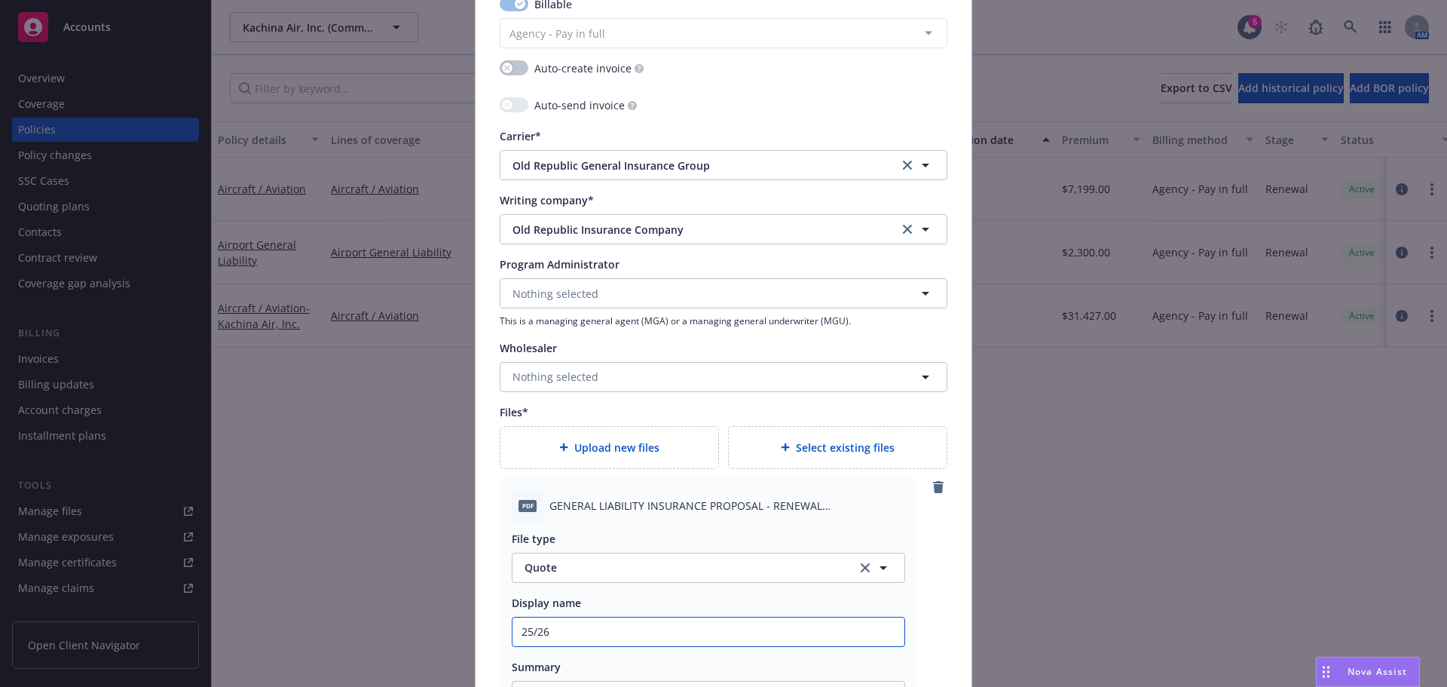
type input "25/26 G"
type textarea "x"
type input "25/26 GL"
type textarea "x"
type input "25/26 GL"
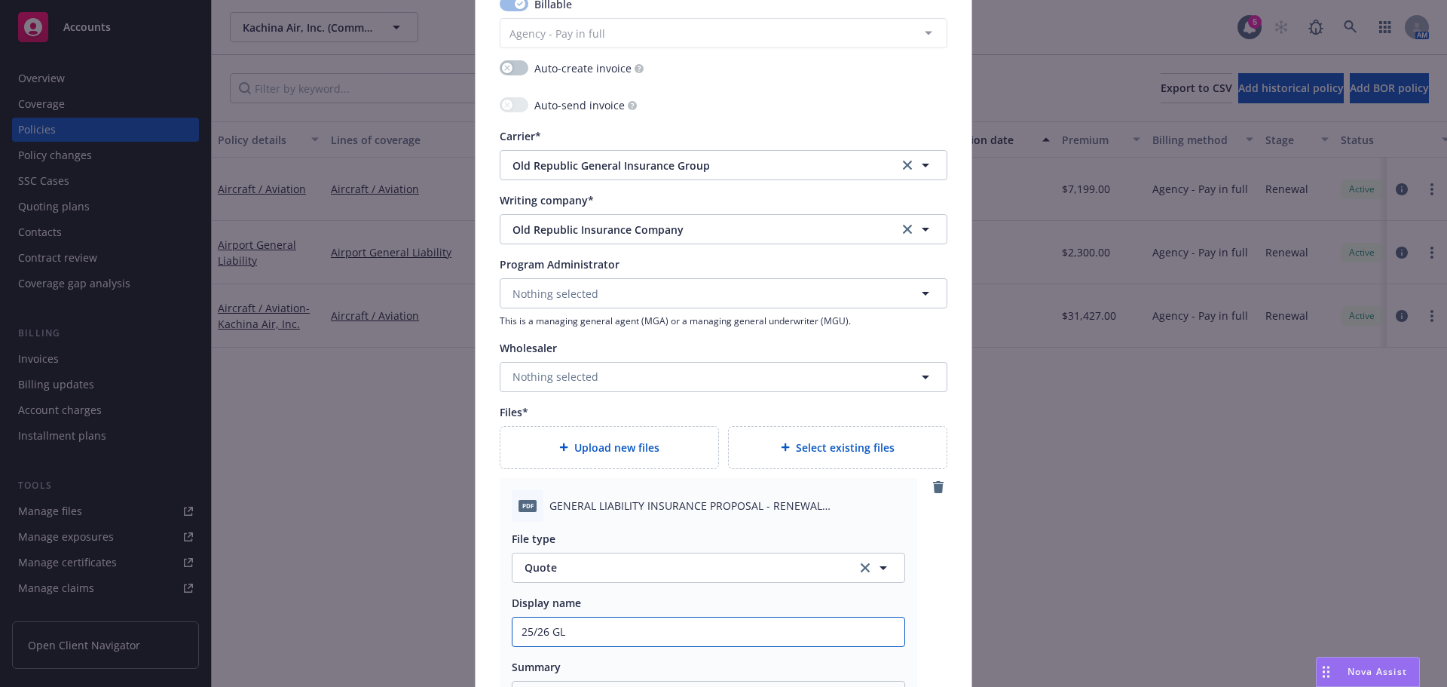
type textarea "x"
type input "25/26 GL O"
type textarea "x"
type input "25/26 GL OR"
type textarea "x"
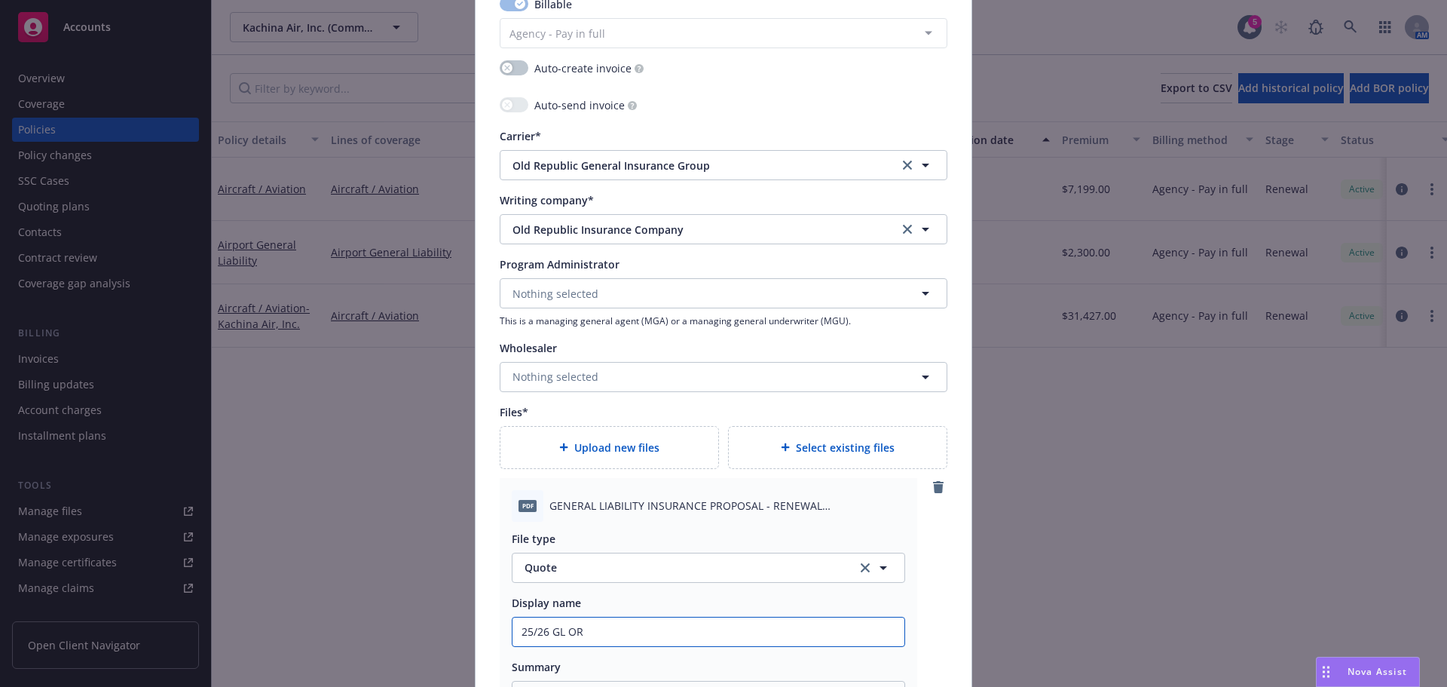
type input "25/26 GL ORA"
type textarea "x"
type input "25/26 GL ORA"
type textarea "x"
type input "25/26 GL ORA"
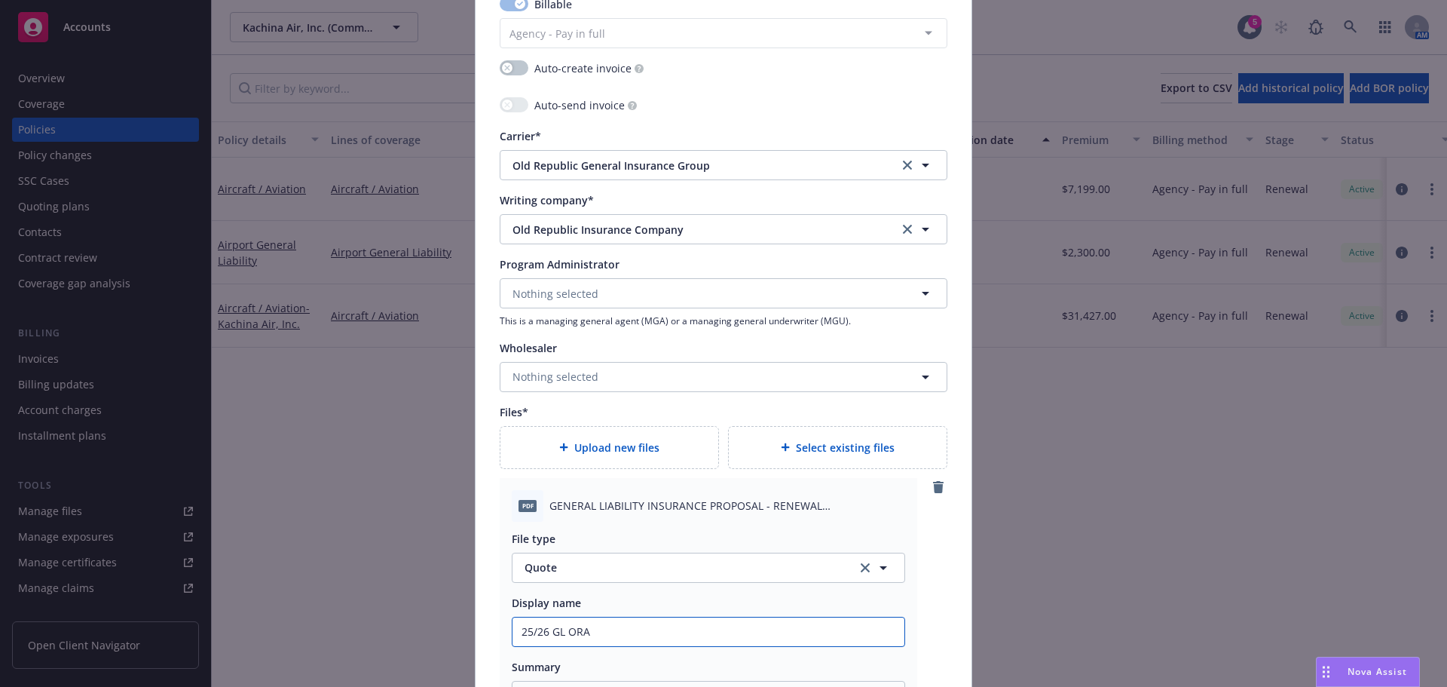
type textarea "x"
type input "25/26 GL ORA R"
type textarea "x"
type input "25/26 GL ORA RQ"
type textarea "x"
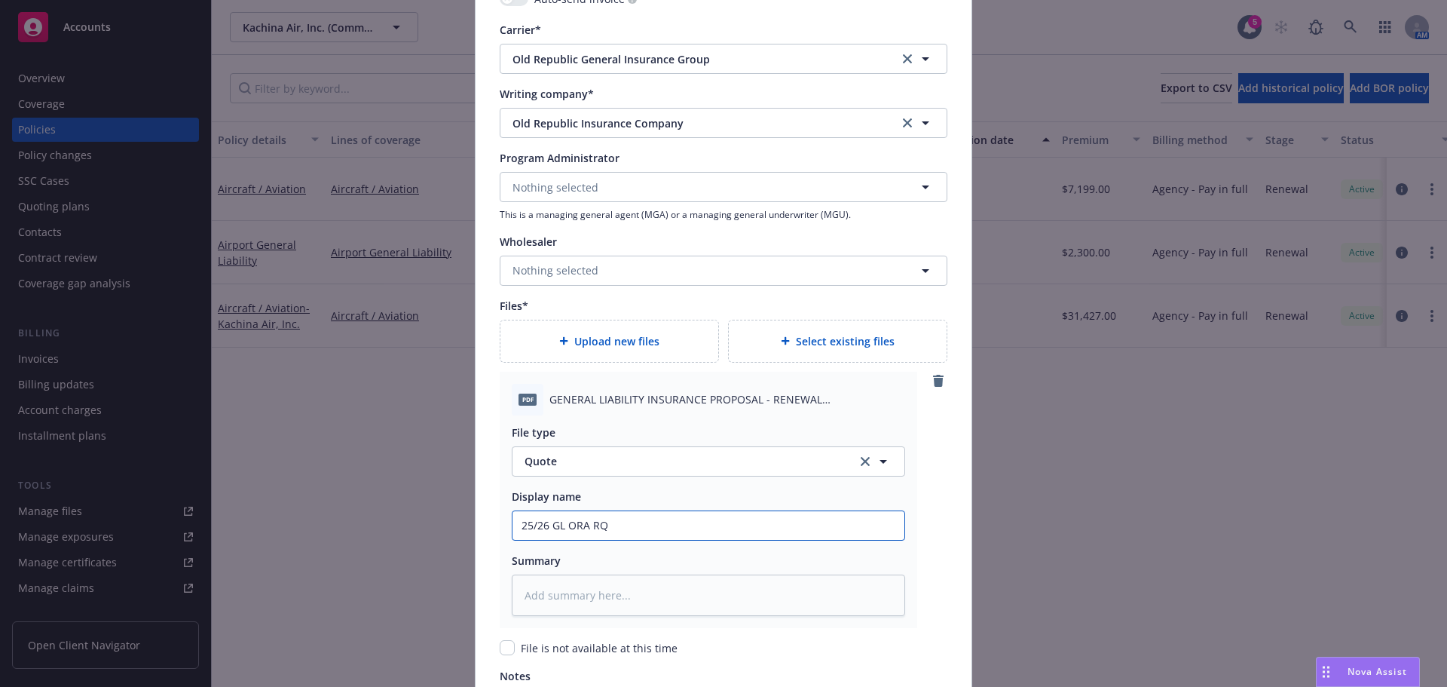
scroll to position [1719, 0]
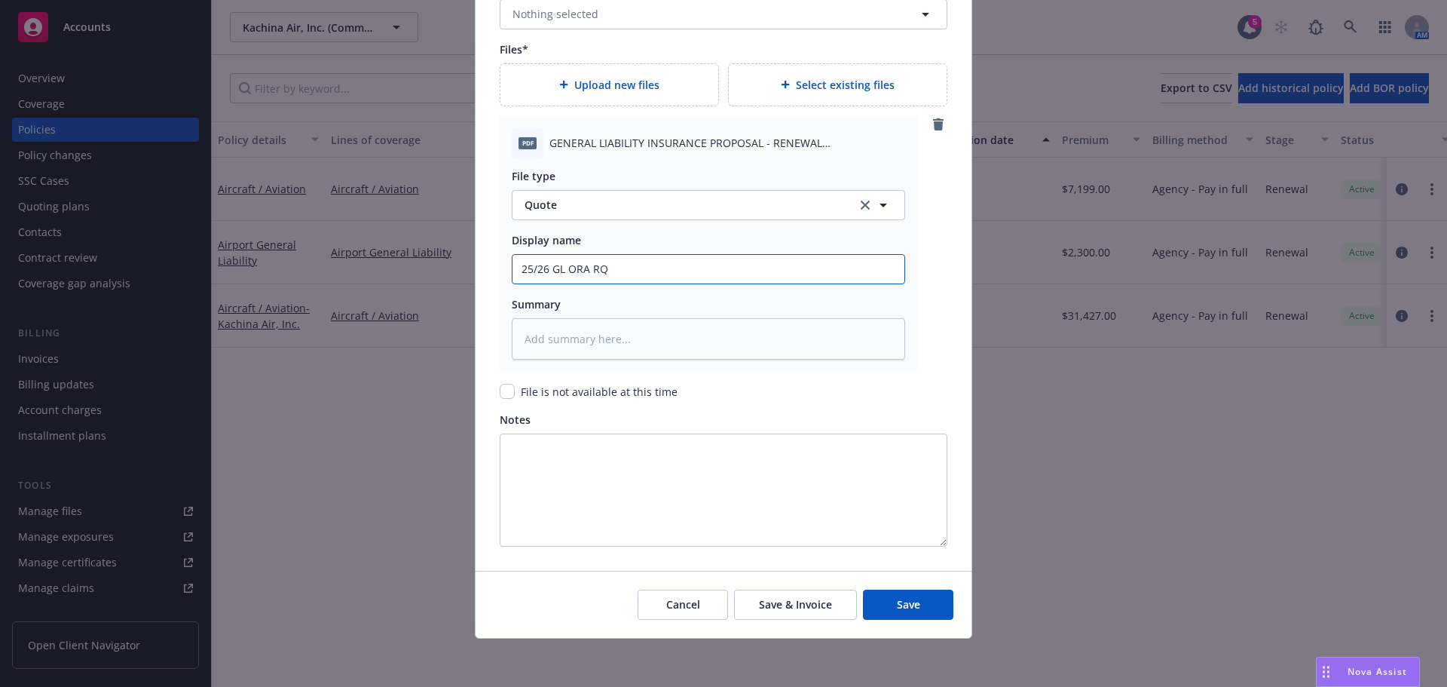
drag, startPoint x: 619, startPoint y: 271, endPoint x: 520, endPoint y: 254, distance: 100.1
click at [449, 250] on div "Create renewal policy with incumbent Policy number* AR 00137603 Policy number n…" at bounding box center [723, 343] width 1447 height 687
type input "25/26 GL ORA RQ"
click at [589, 353] on textarea at bounding box center [709, 338] width 394 height 41
paste textarea "25/26 GL ORA RQ"
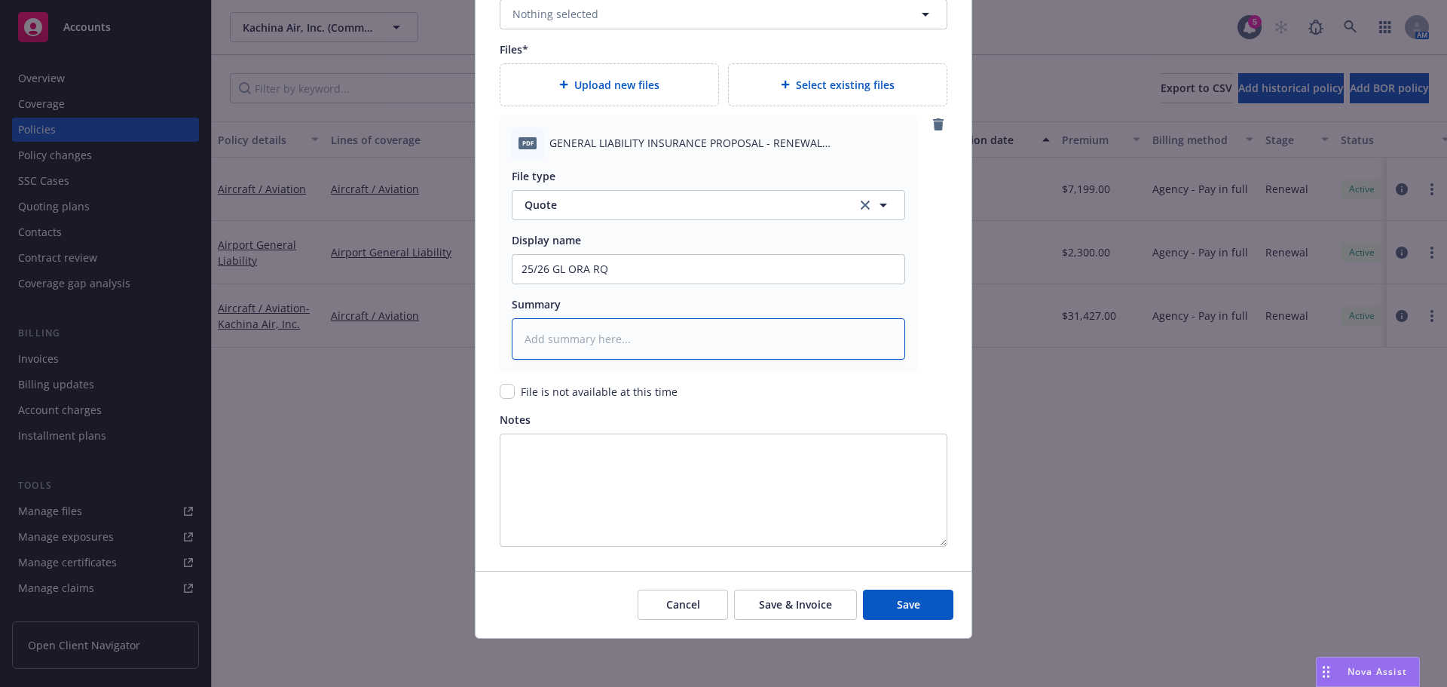
type textarea "x"
type textarea "25/26 GL ORA RQ"
click at [922, 605] on button "Save" at bounding box center [908, 604] width 90 height 30
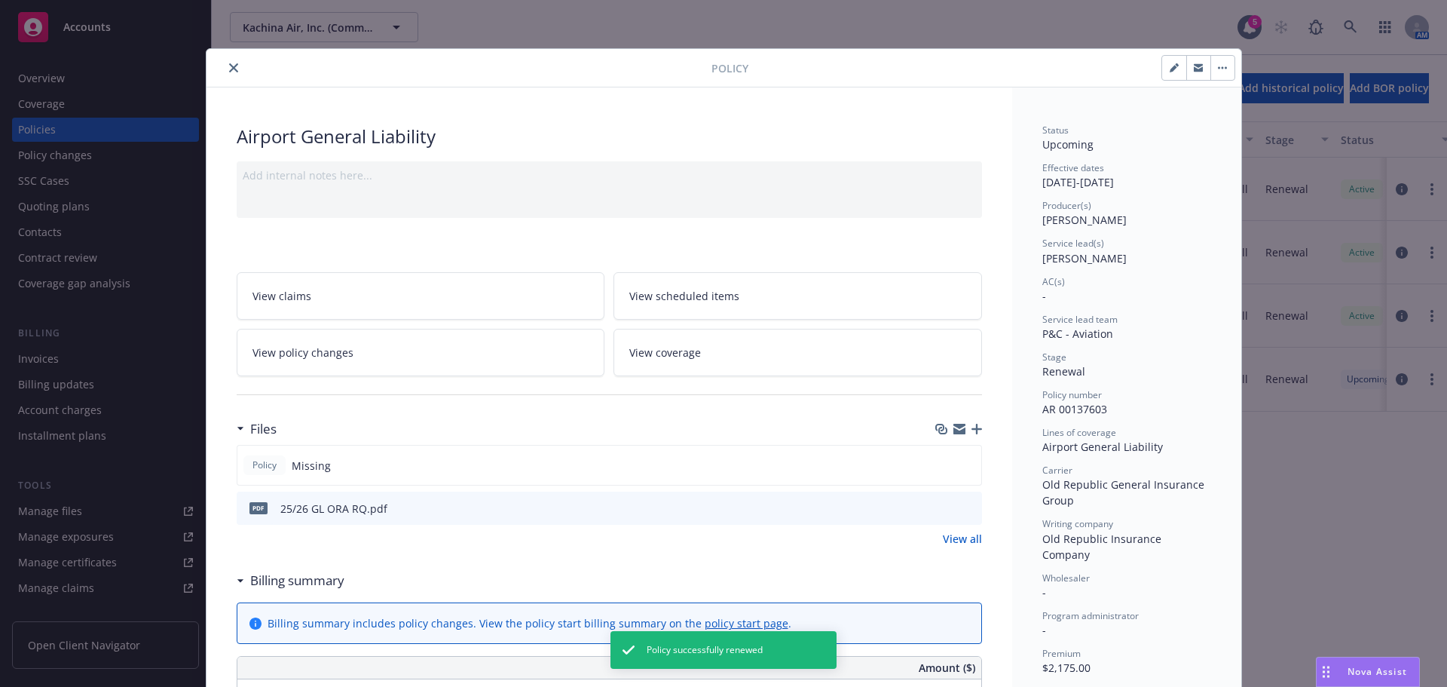
click at [225, 65] on button "close" at bounding box center [234, 68] width 18 height 18
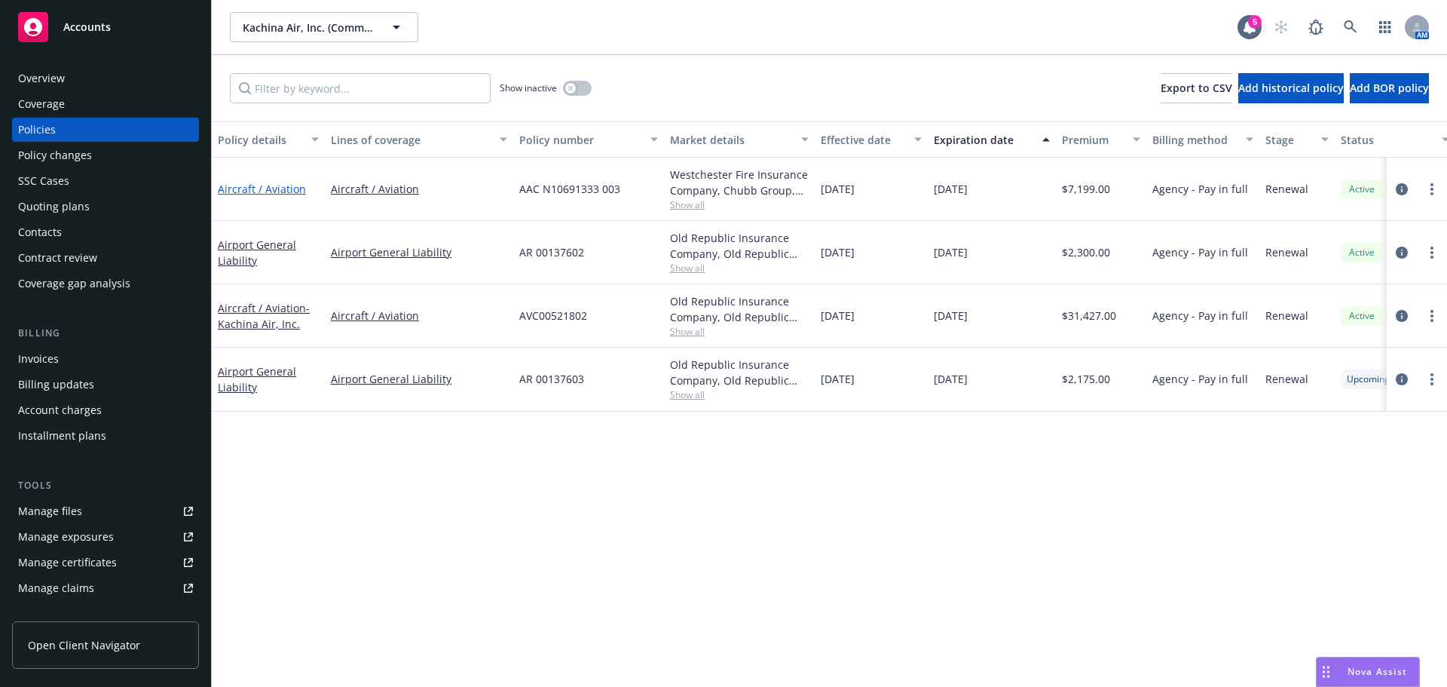
click at [265, 191] on link "Aircraft / Aviation" at bounding box center [262, 189] width 88 height 14
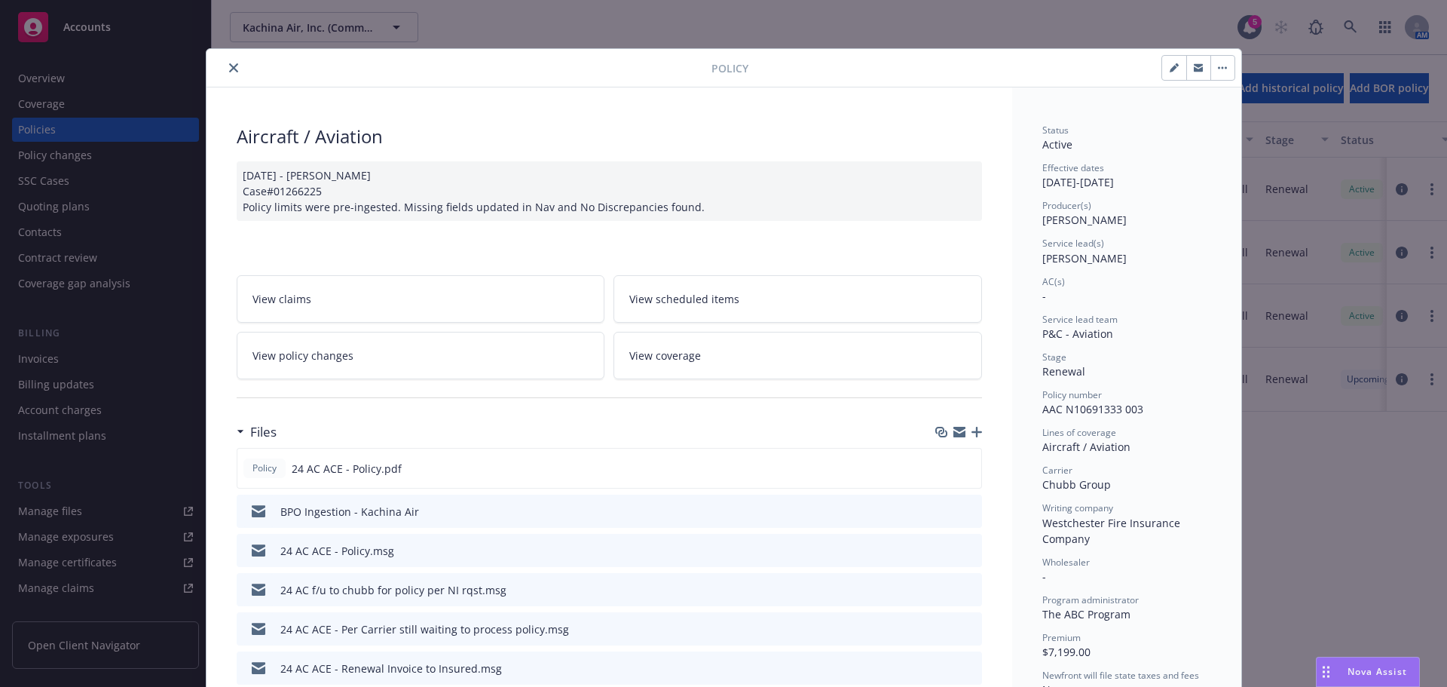
click at [225, 63] on button "close" at bounding box center [234, 68] width 18 height 18
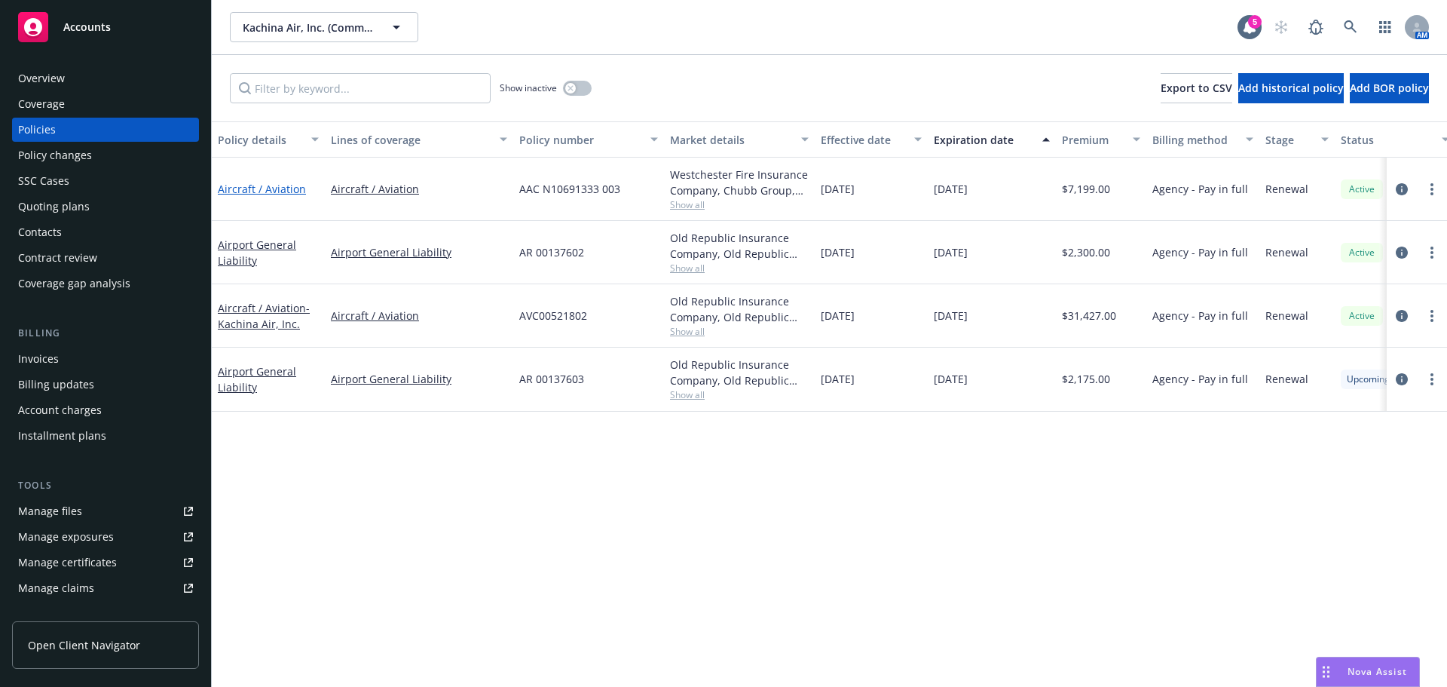
click at [278, 187] on link "Aircraft / Aviation" at bounding box center [262, 189] width 88 height 14
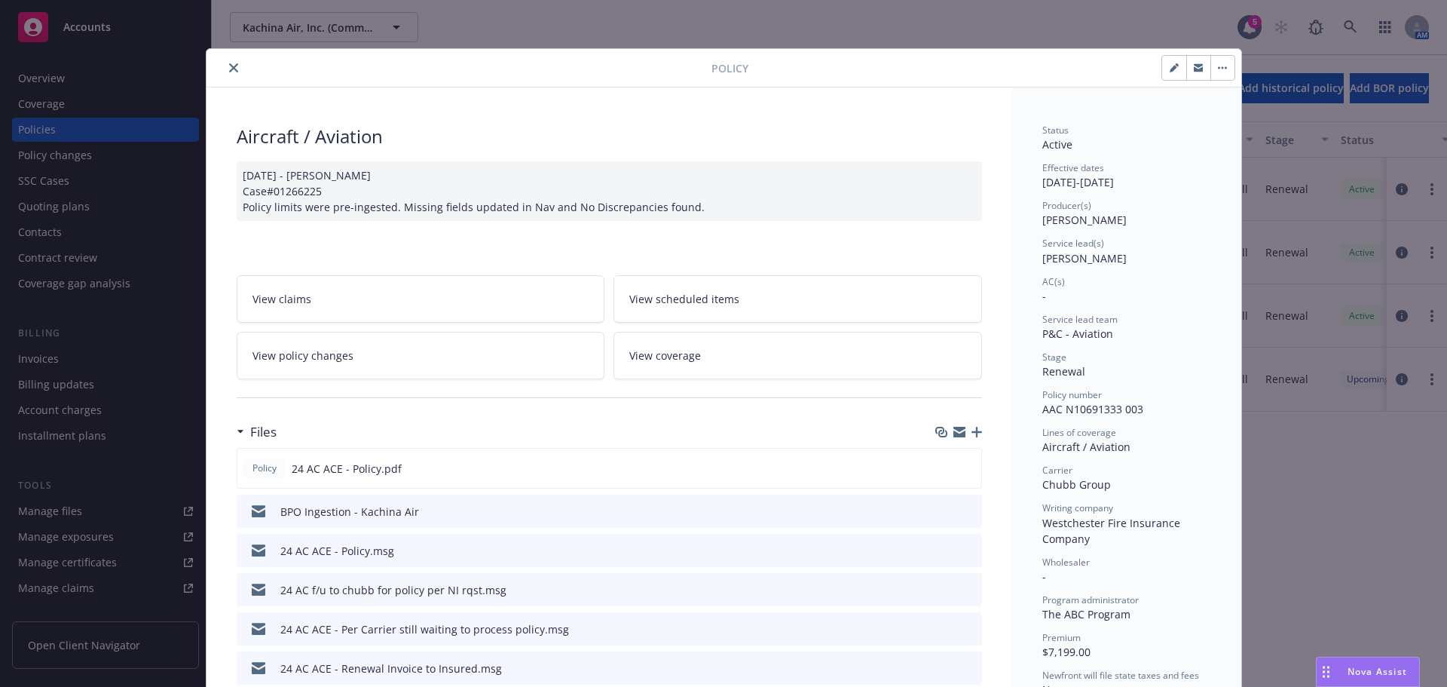
scroll to position [45, 0]
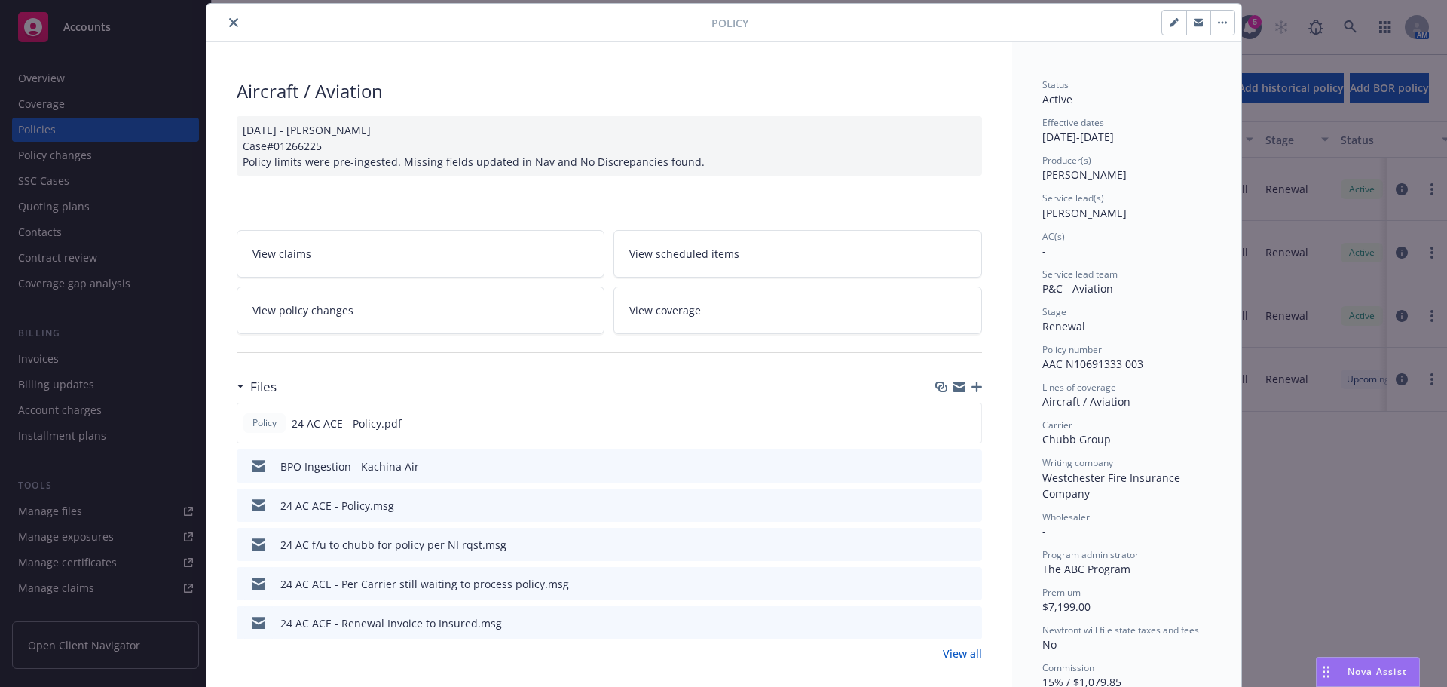
click at [961, 510] on icon "preview file" at bounding box center [968, 504] width 14 height 11
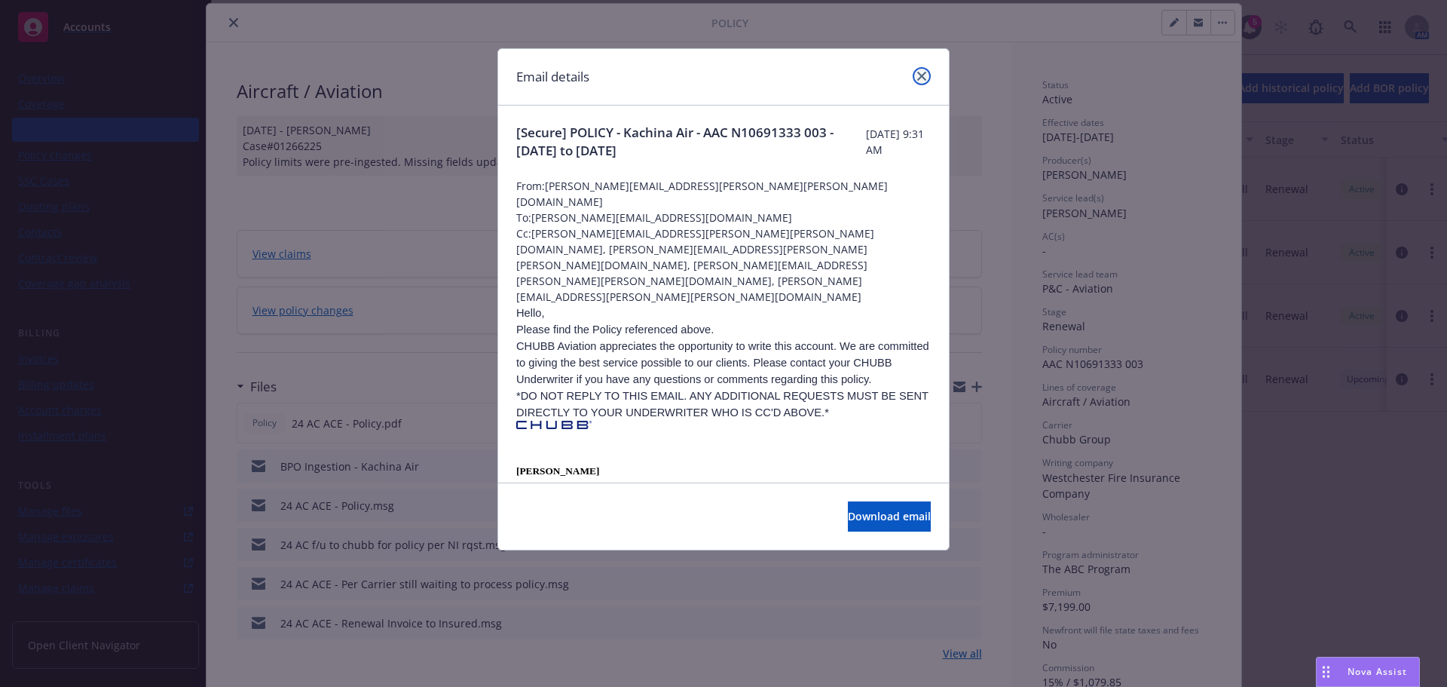
click at [920, 69] on link "close" at bounding box center [922, 76] width 18 height 18
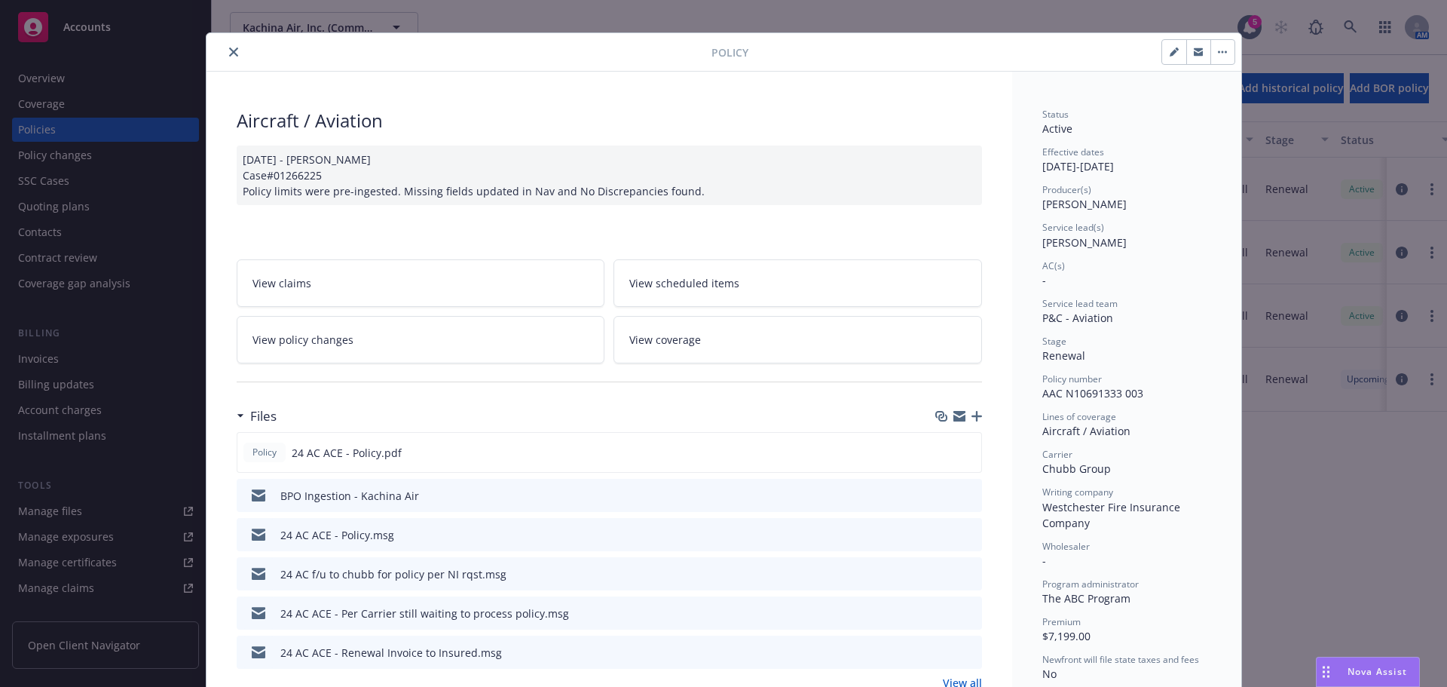
scroll to position [0, 0]
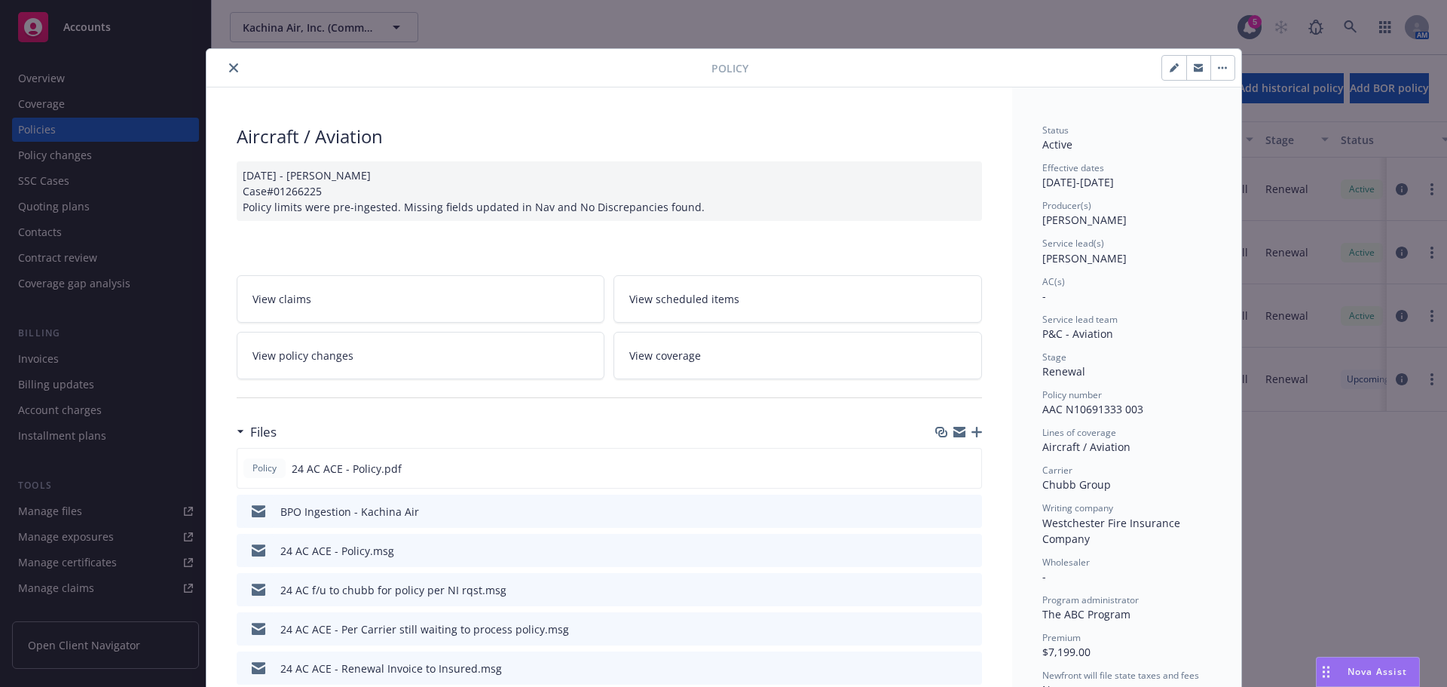
click at [229, 72] on icon "close" at bounding box center [233, 67] width 9 height 9
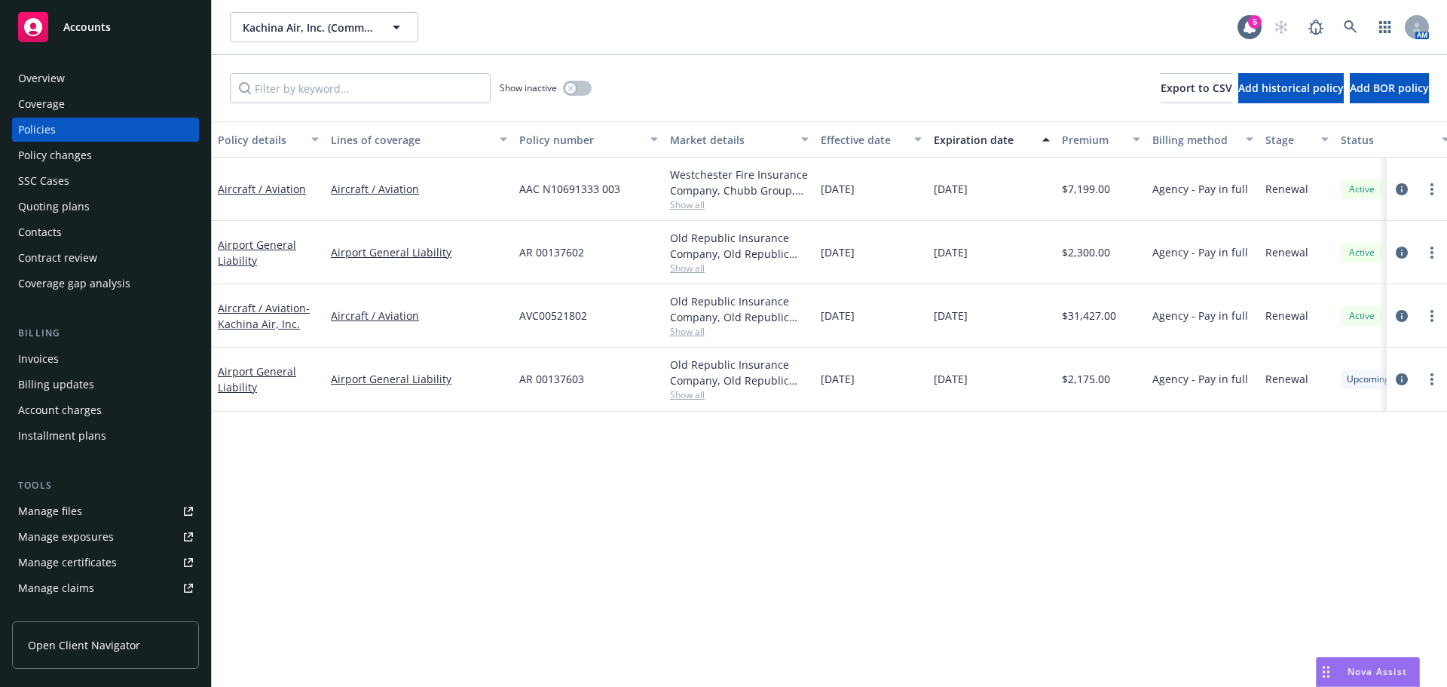
click at [87, 84] on div "Overview" at bounding box center [105, 78] width 175 height 24
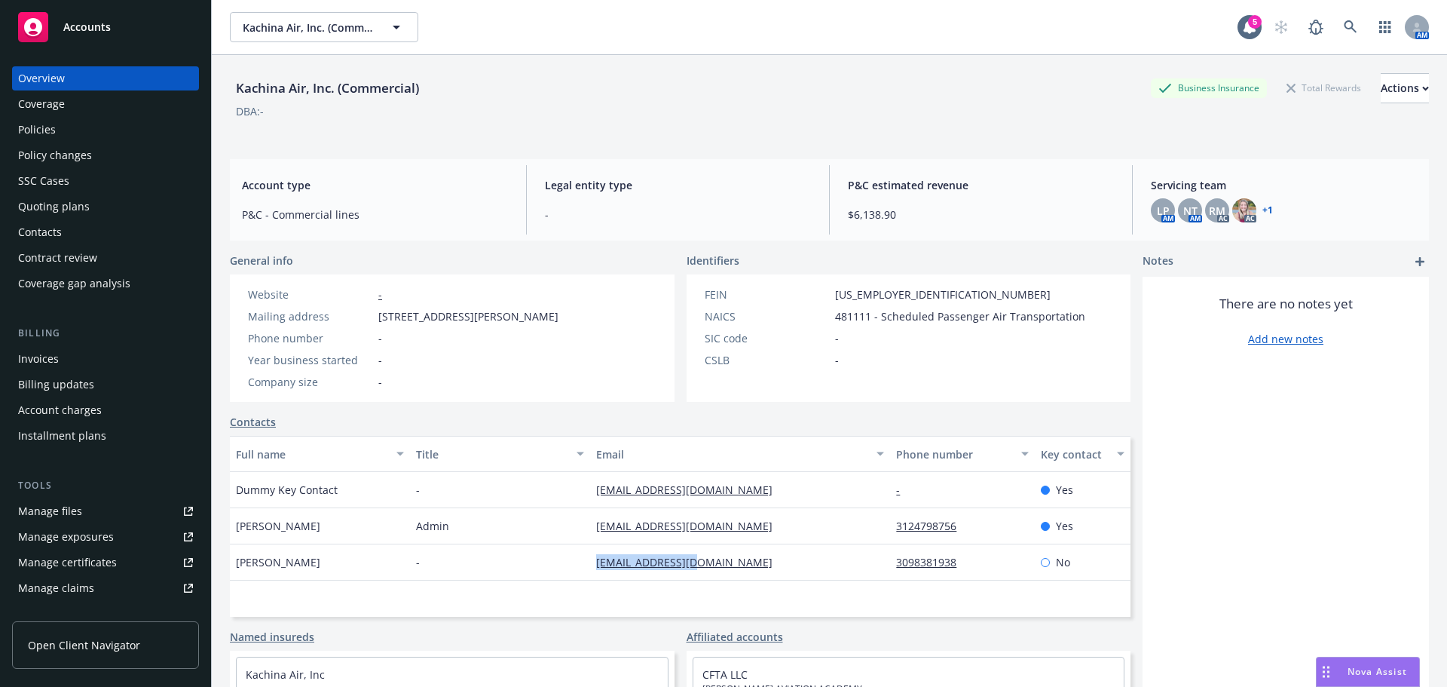
drag, startPoint x: 553, startPoint y: 577, endPoint x: 686, endPoint y: 592, distance: 134.3
click at [686, 580] on div "[PERSON_NAME] - [EMAIL_ADDRESS][DOMAIN_NAME] 3098381938 No" at bounding box center [680, 562] width 901 height 36
drag, startPoint x: 829, startPoint y: 585, endPoint x: 1032, endPoint y: 585, distance: 202.8
click at [1036, 580] on div "[PERSON_NAME] - [EMAIL_ADDRESS][DOMAIN_NAME] 3098381938 No" at bounding box center [680, 562] width 901 height 36
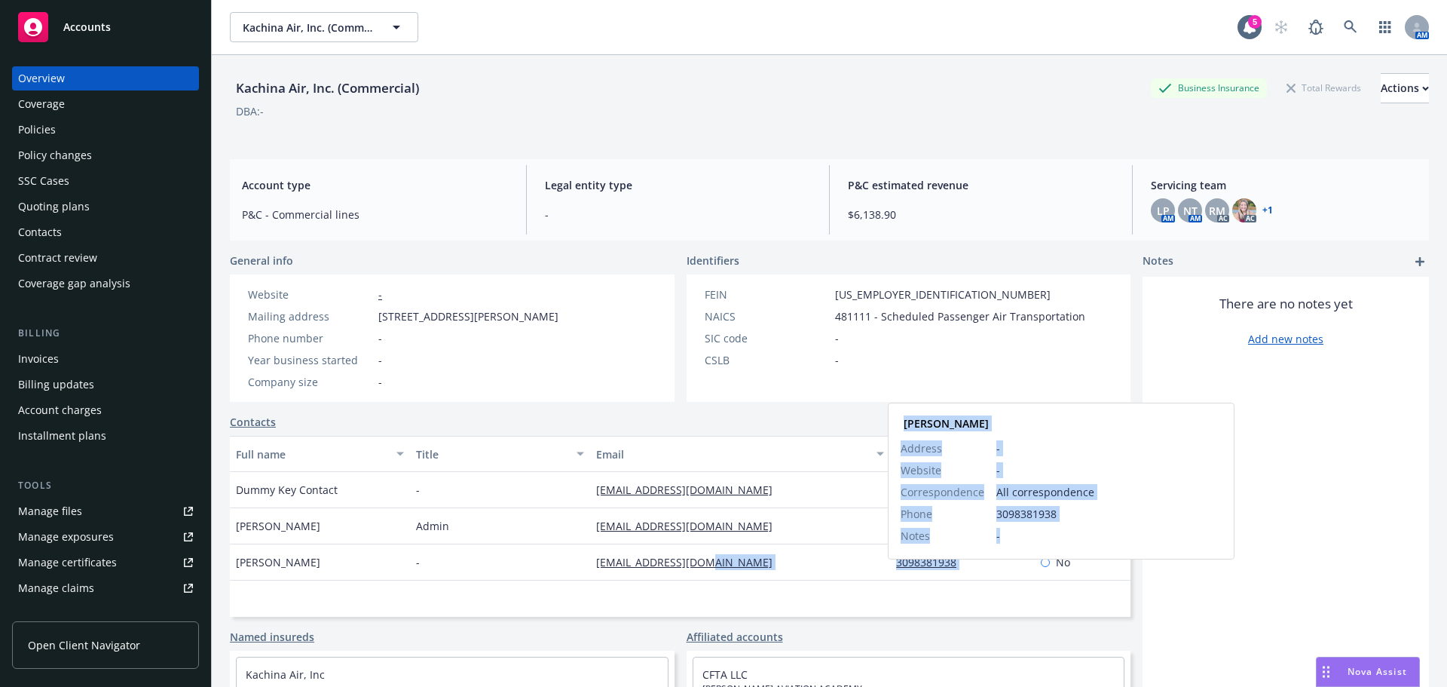
copy div "3098381938"
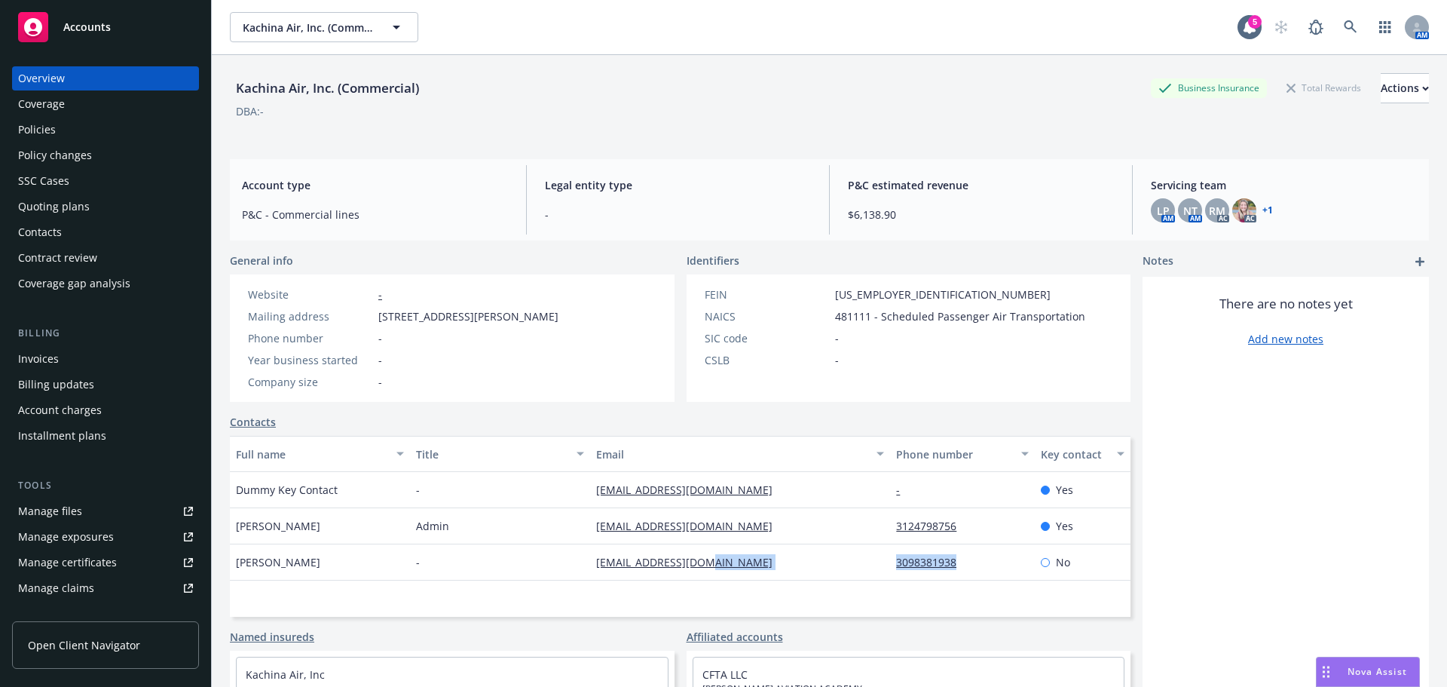
click at [69, 133] on div "Policies" at bounding box center [105, 130] width 175 height 24
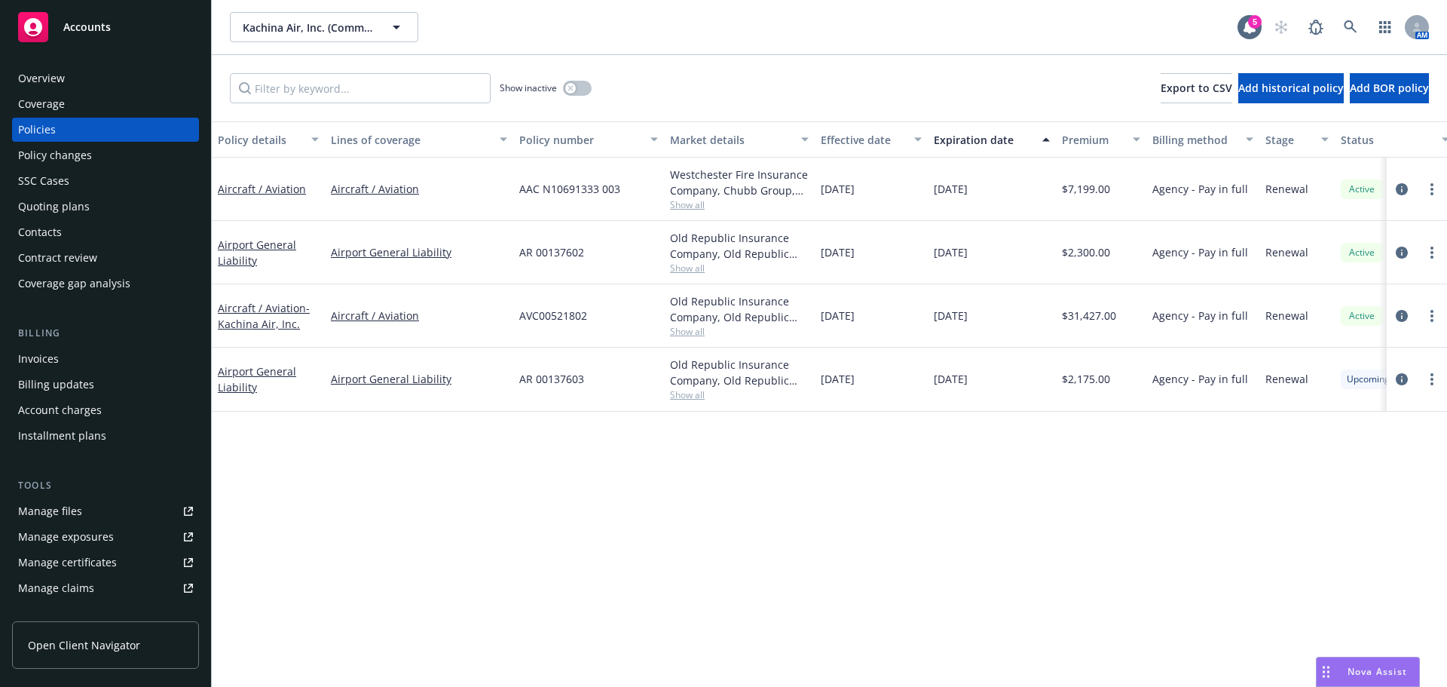
drag, startPoint x: 751, startPoint y: 257, endPoint x: 455, endPoint y: 556, distance: 420.6
click at [455, 556] on div "Policy details Lines of coverage Policy number Market details Effective date Ex…" at bounding box center [830, 403] width 1236 height 565
click at [348, 375] on link "Airport General Liability" at bounding box center [419, 379] width 176 height 16
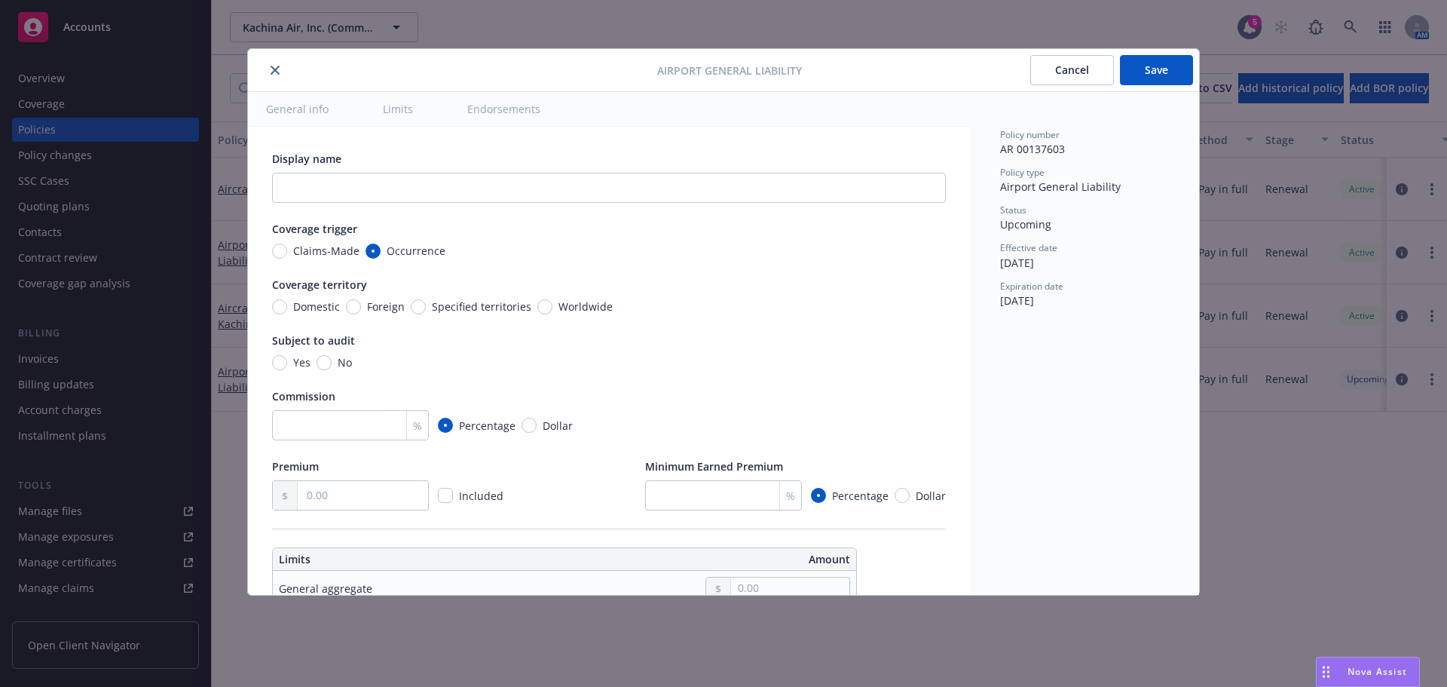
type textarea "x"
click at [268, 67] on button "close" at bounding box center [275, 70] width 18 height 18
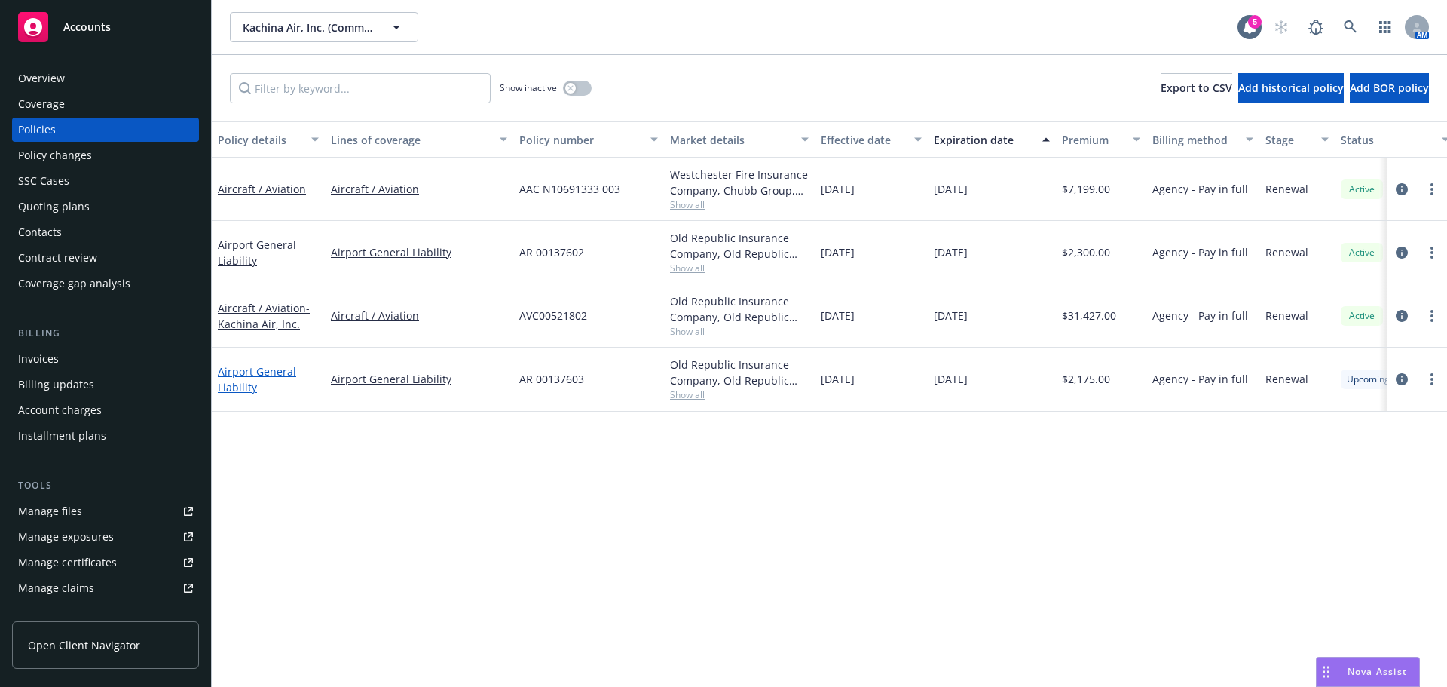
click at [245, 380] on link "Airport General Liability" at bounding box center [257, 379] width 78 height 30
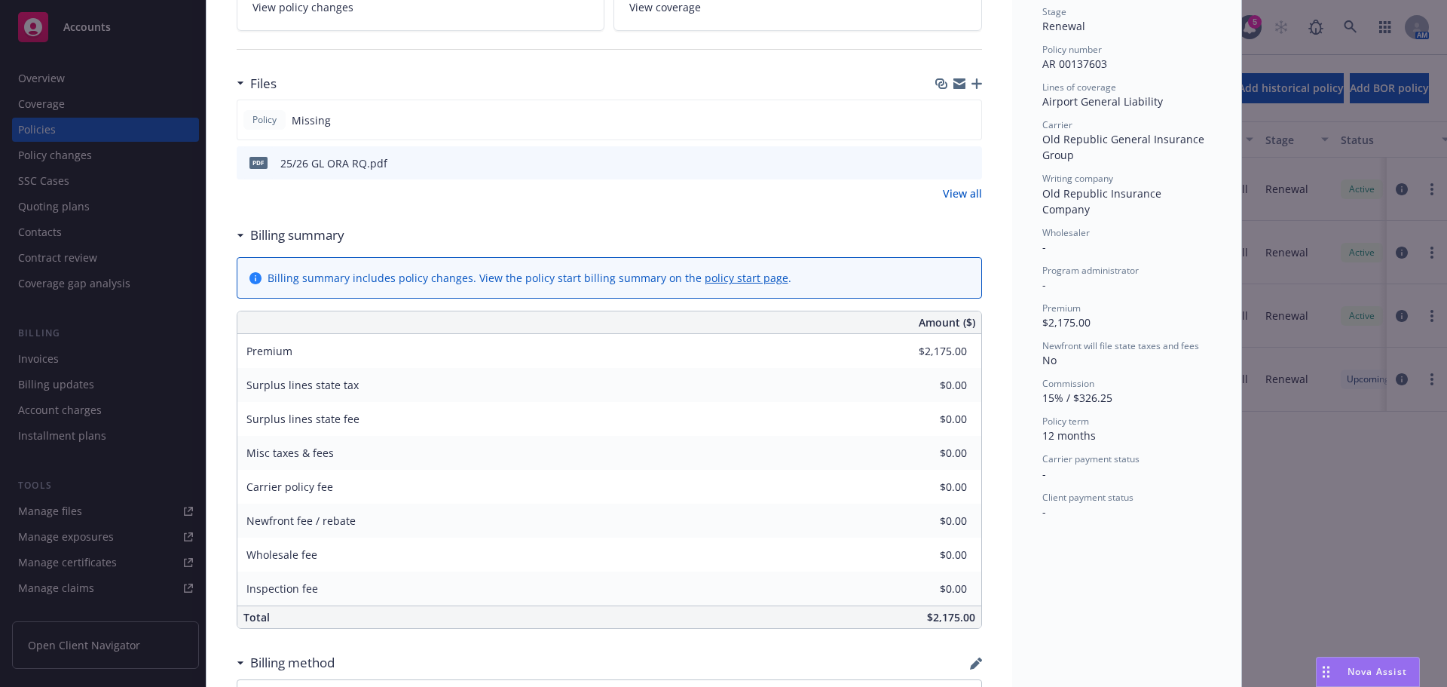
scroll to position [377, 0]
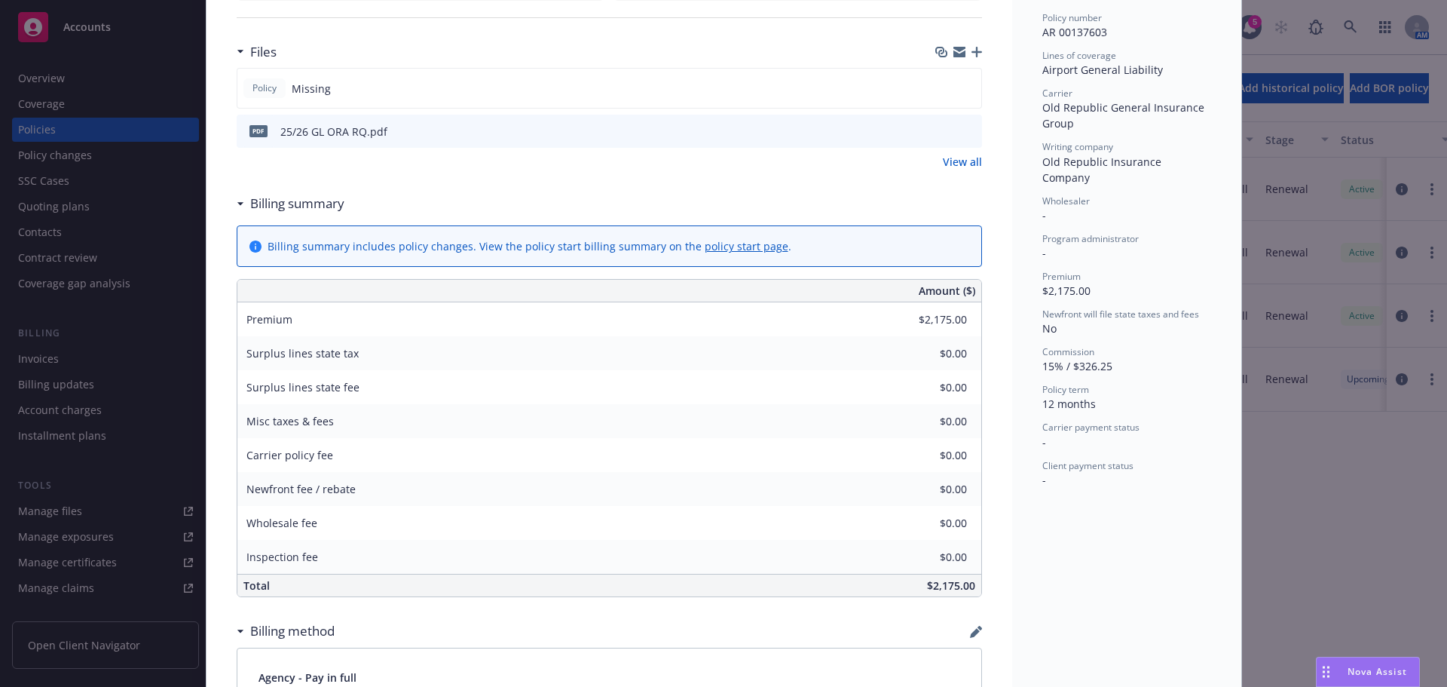
click at [952, 131] on div at bounding box center [958, 132] width 38 height 16
click at [961, 129] on icon "preview file" at bounding box center [968, 130] width 14 height 11
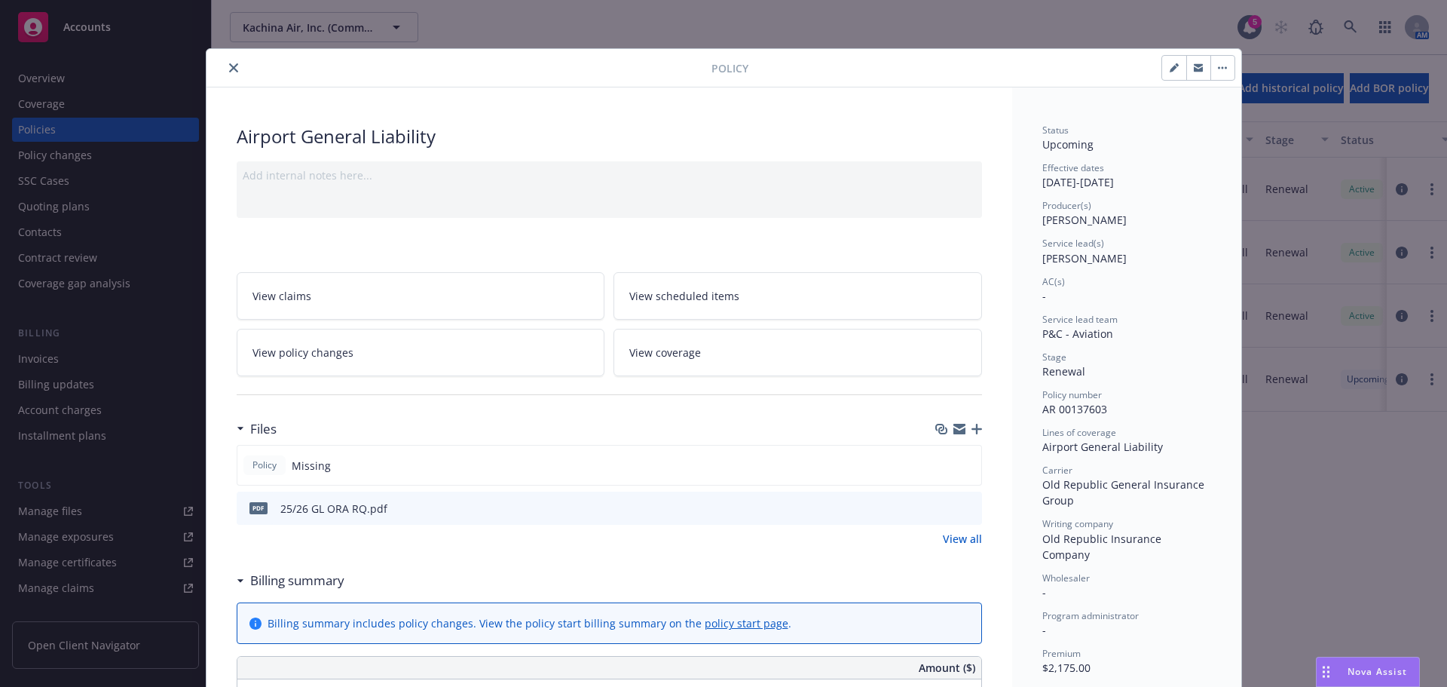
click at [225, 60] on button "close" at bounding box center [234, 68] width 18 height 18
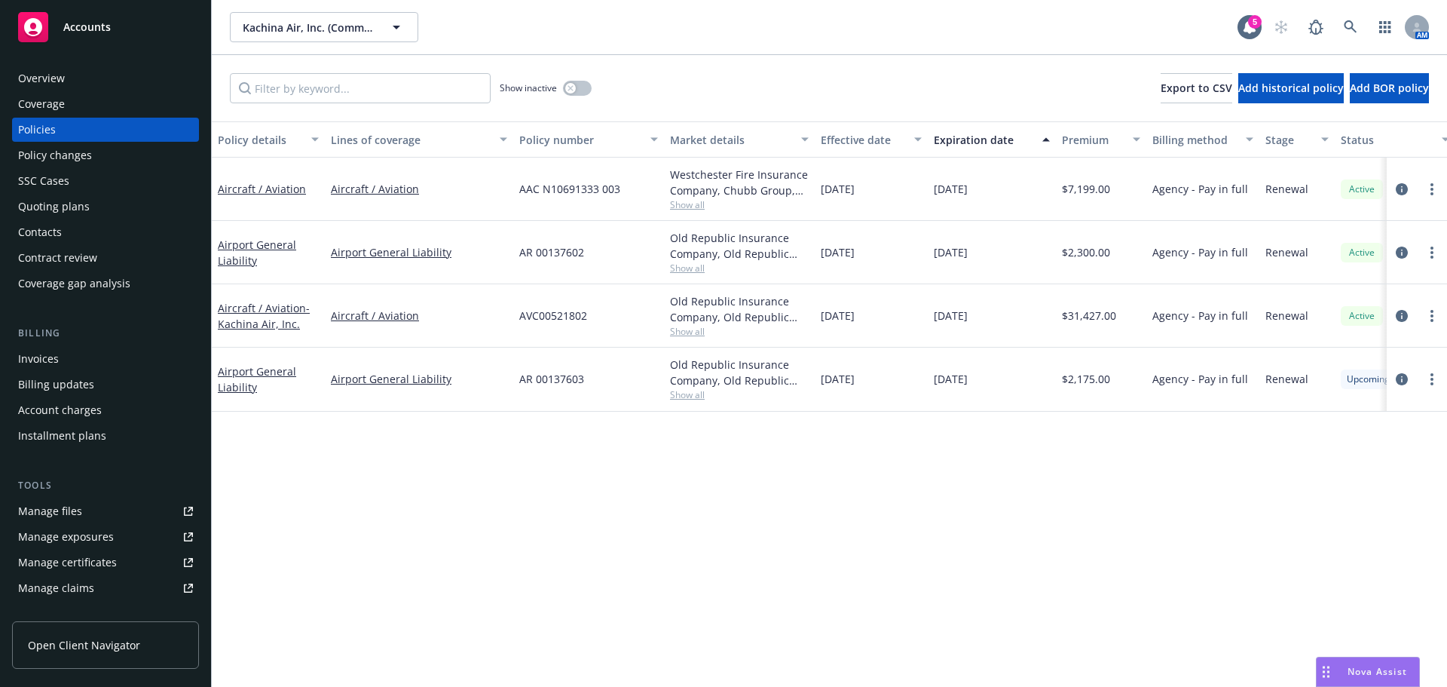
drag, startPoint x: 320, startPoint y: 341, endPoint x: 424, endPoint y: 335, distance: 104.2
click at [424, 335] on div "Aircraft / Aviation - Kachina Air, Inc. Aircraft / Aviation AVC00521802 Old Rep…" at bounding box center [939, 315] width 1455 height 63
click at [418, 484] on div "Policy details Lines of coverage Policy number Market details Effective date Ex…" at bounding box center [830, 403] width 1236 height 565
click at [568, 85] on icon "button" at bounding box center [571, 88] width 6 height 6
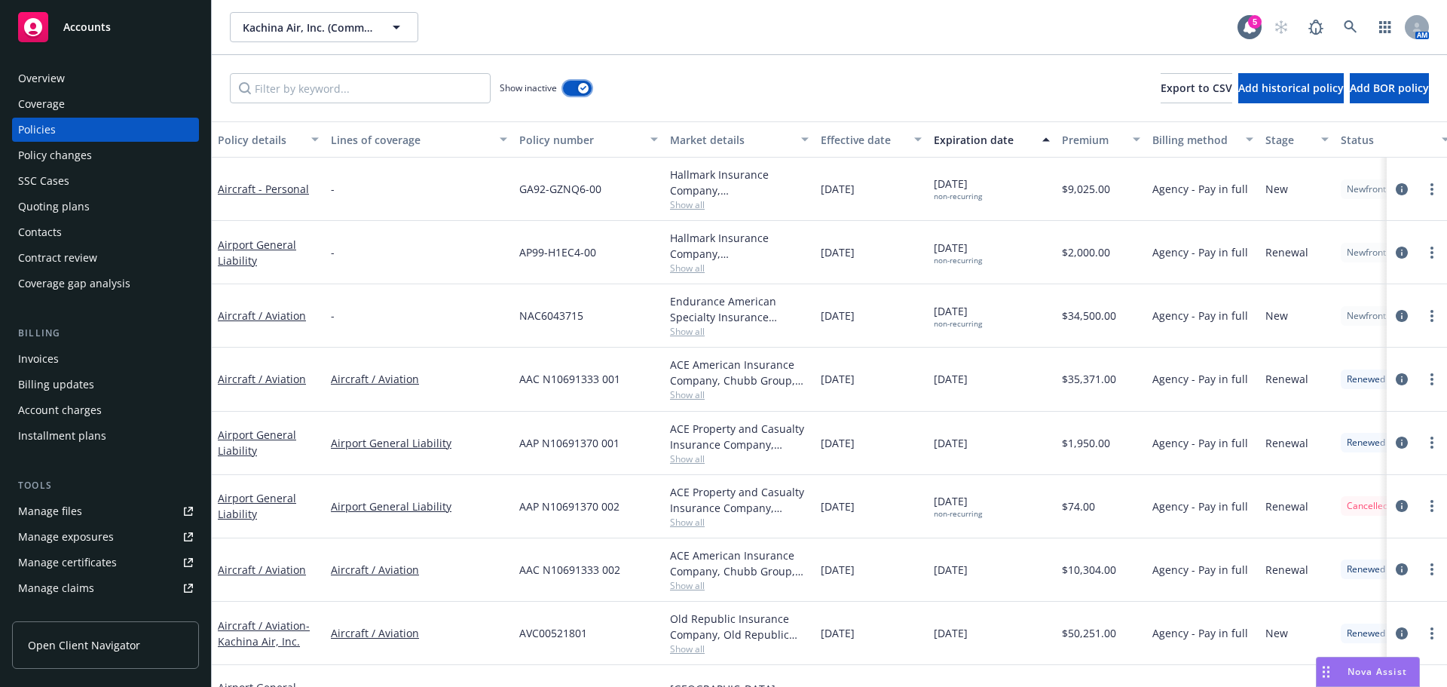
scroll to position [75, 0]
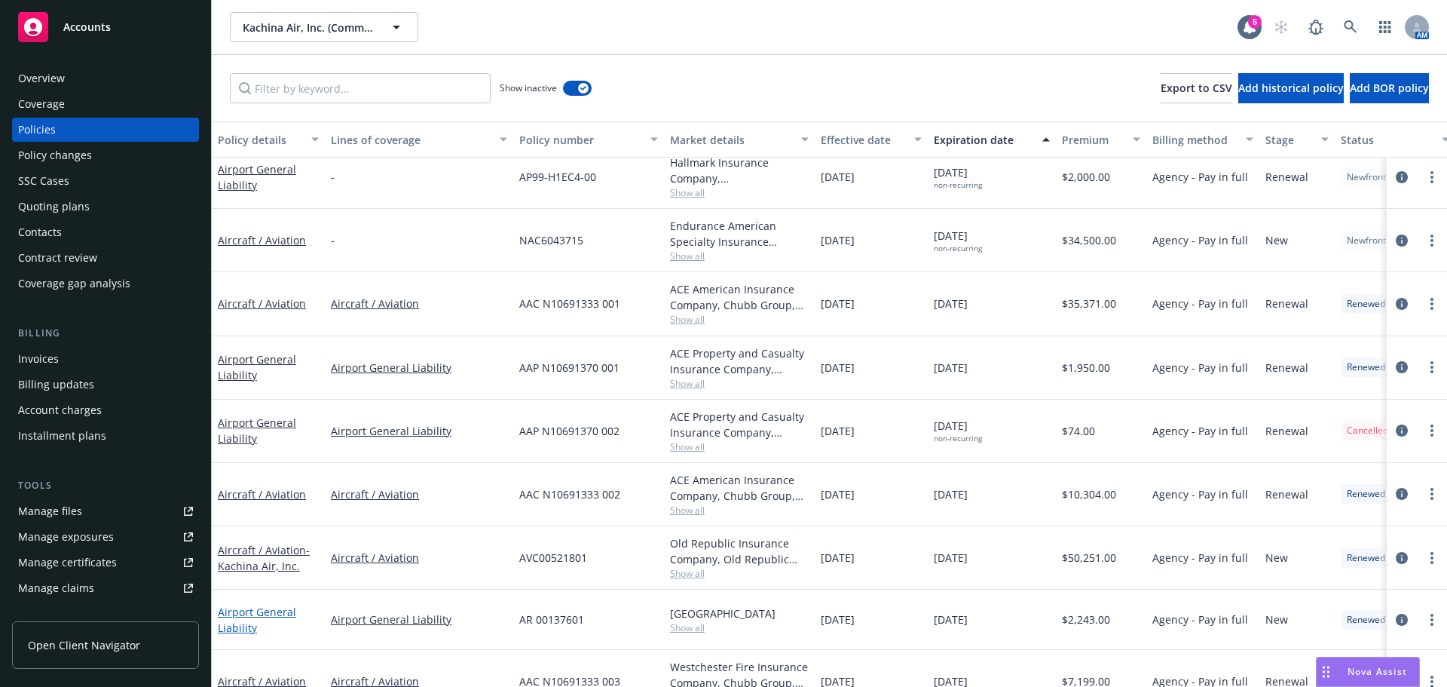
click at [272, 606] on link "Airport General Liability" at bounding box center [257, 620] width 78 height 30
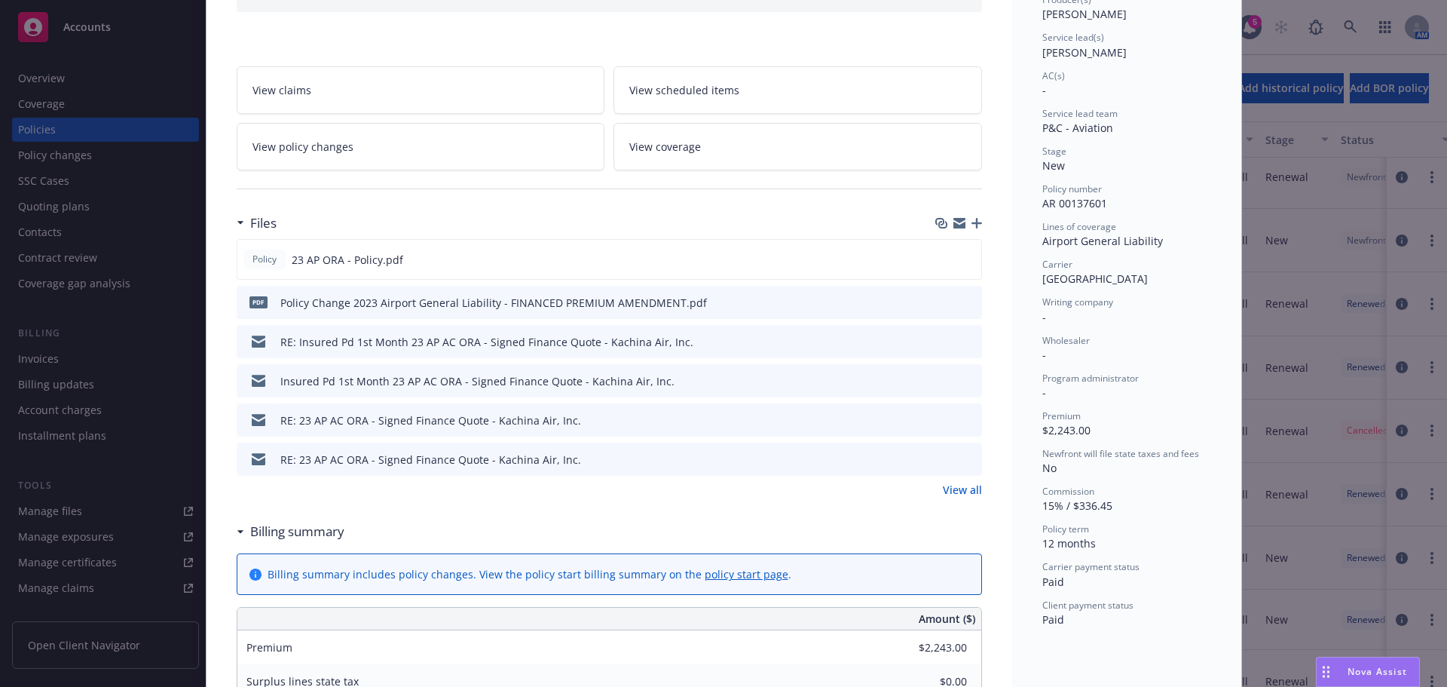
scroll to position [226, 0]
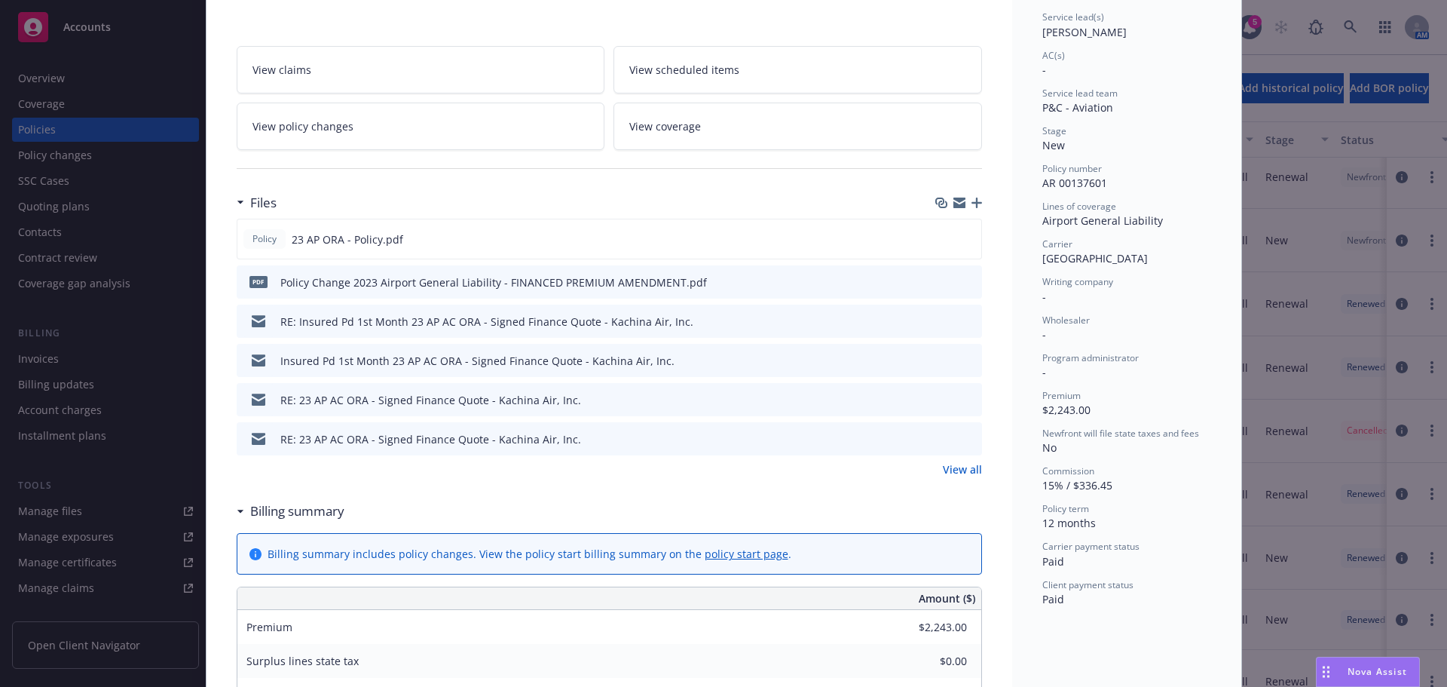
click at [960, 473] on link "View all" at bounding box center [962, 469] width 39 height 16
